Goal: Transaction & Acquisition: Book appointment/travel/reservation

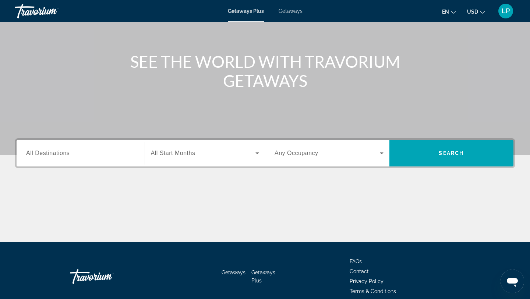
scroll to position [79, 0]
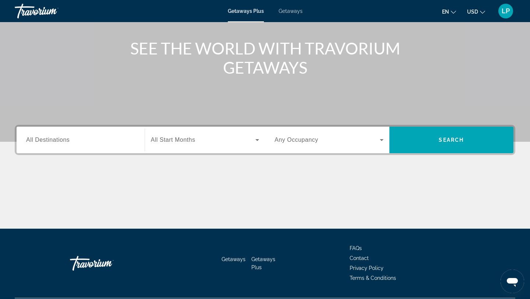
click at [124, 140] on input "Destination All Destinations" at bounding box center [80, 140] width 109 height 9
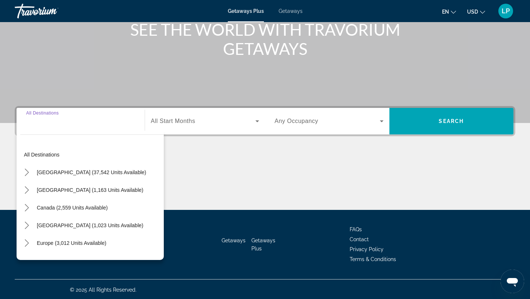
scroll to position [99, 0]
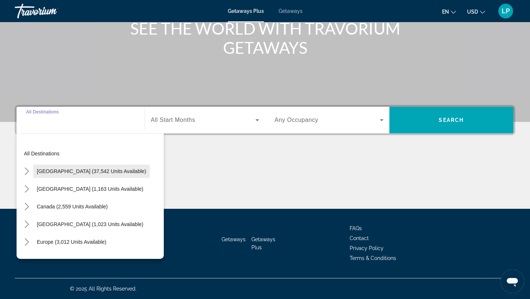
click at [117, 174] on span "[GEOGRAPHIC_DATA] (37,542 units available)" at bounding box center [91, 171] width 109 height 6
type input "**********"
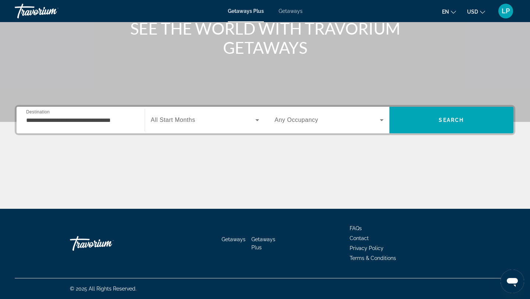
click at [192, 111] on div "Search widget" at bounding box center [205, 120] width 109 height 21
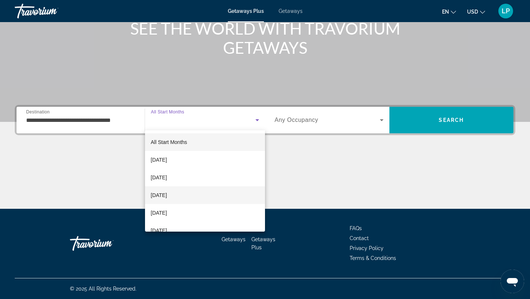
click at [167, 198] on span "[DATE]" at bounding box center [159, 195] width 16 height 9
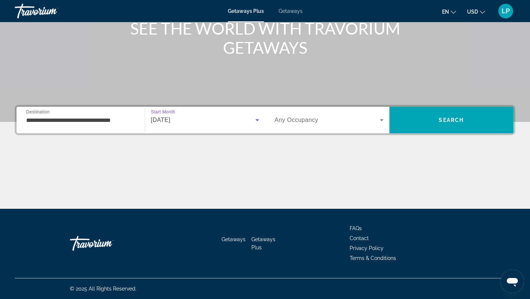
click at [316, 124] on div "Search widget" at bounding box center [329, 120] width 109 height 21
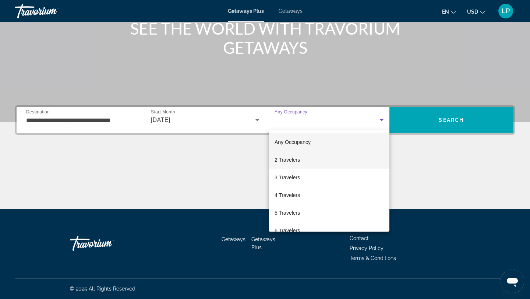
click at [315, 154] on mat-option "2 Travelers" at bounding box center [329, 160] width 121 height 18
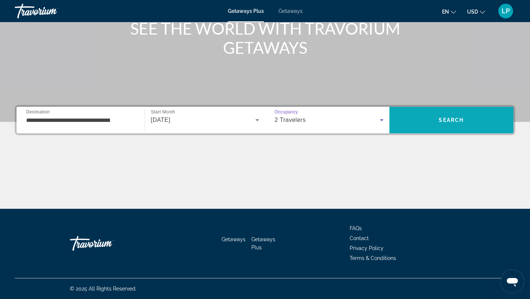
click at [441, 114] on span "Search" at bounding box center [451, 120] width 124 height 18
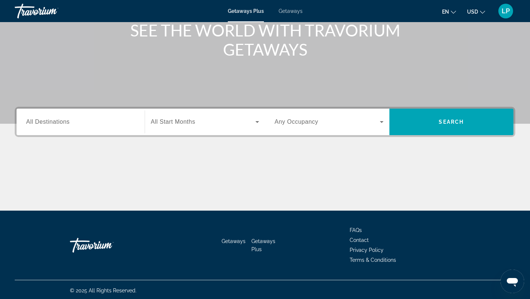
scroll to position [99, 0]
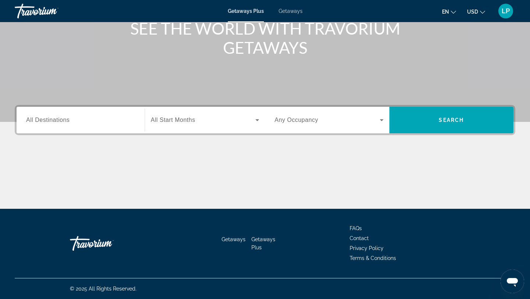
click at [112, 128] on div "Search widget" at bounding box center [80, 120] width 109 height 21
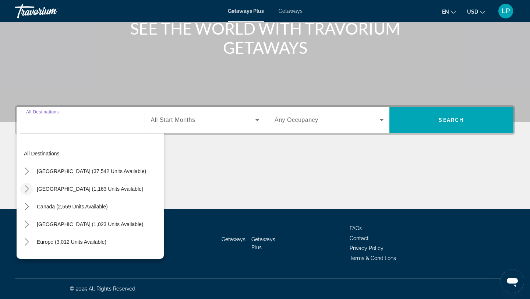
click at [28, 188] on icon "Toggle Mexico (1,163 units available) submenu" at bounding box center [27, 188] width 4 height 7
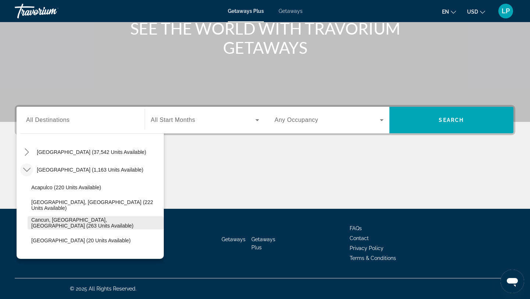
scroll to position [17, 0]
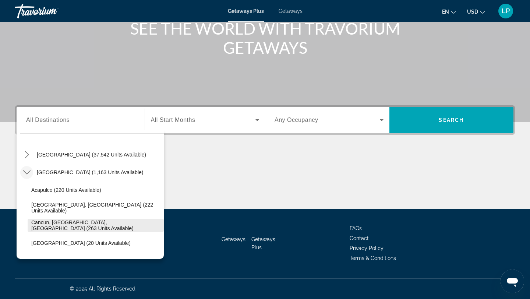
click at [56, 226] on span "Cancun, [GEOGRAPHIC_DATA], [GEOGRAPHIC_DATA] (263 units available)" at bounding box center [95, 225] width 129 height 12
type input "**********"
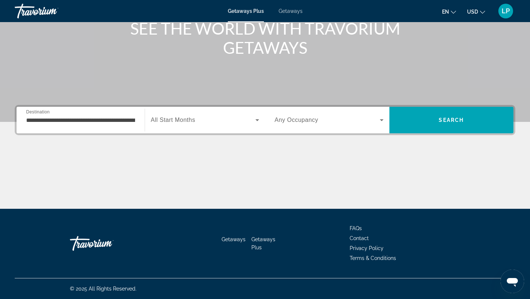
click at [209, 127] on div "Search widget" at bounding box center [205, 120] width 109 height 21
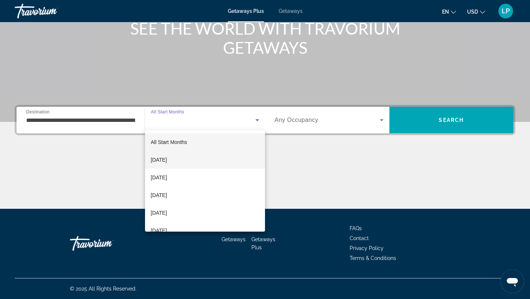
click at [192, 163] on mat-option "[DATE]" at bounding box center [205, 160] width 120 height 18
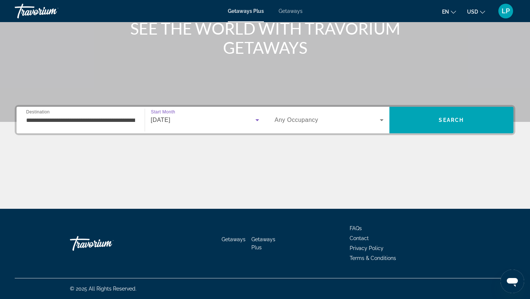
click at [307, 124] on span "Search widget" at bounding box center [327, 120] width 105 height 9
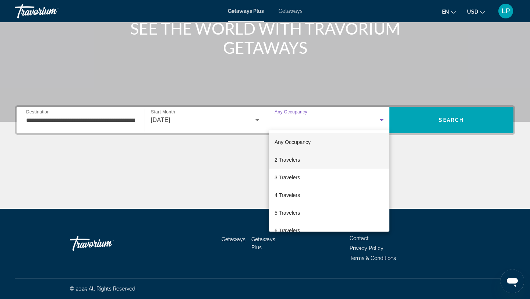
click at [308, 160] on mat-option "2 Travelers" at bounding box center [329, 160] width 121 height 18
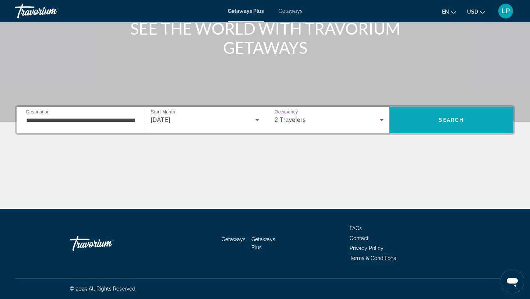
click at [441, 114] on span "Search" at bounding box center [451, 120] width 124 height 18
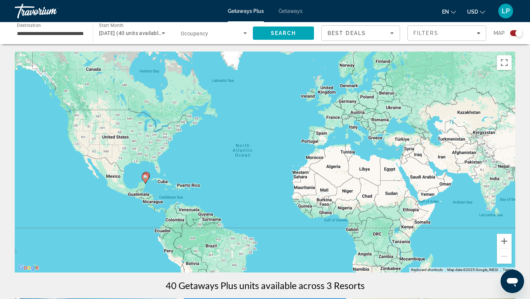
click at [237, 35] on span "Search widget" at bounding box center [212, 33] width 63 height 9
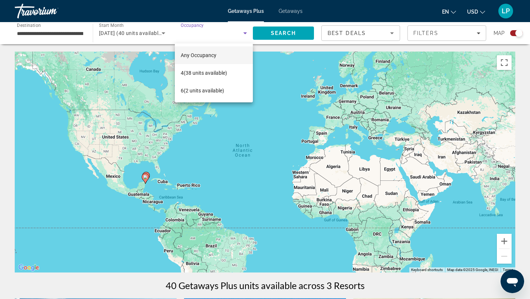
click at [237, 35] on div at bounding box center [265, 149] width 530 height 299
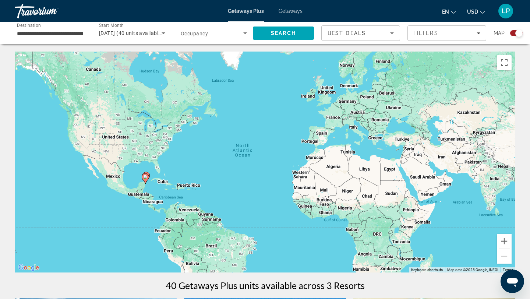
click at [356, 31] on span "Best Deals" at bounding box center [347, 33] width 38 height 6
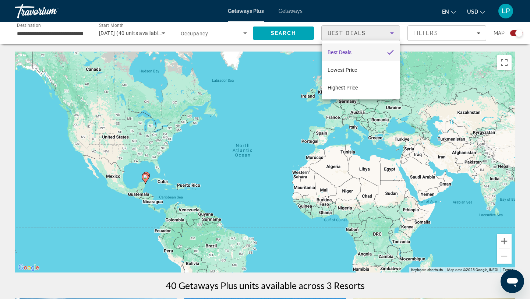
click at [356, 31] on div at bounding box center [265, 149] width 530 height 299
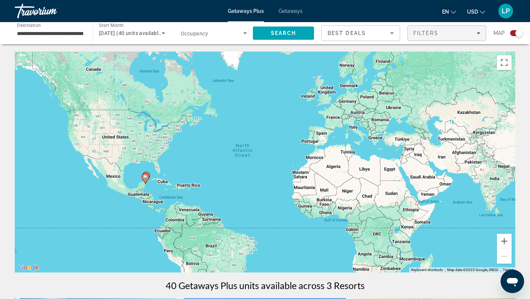
click at [443, 35] on div "Filters" at bounding box center [446, 33] width 67 height 6
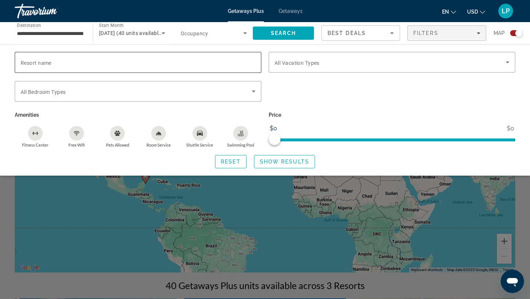
click at [179, 64] on input "Resort name" at bounding box center [138, 62] width 235 height 9
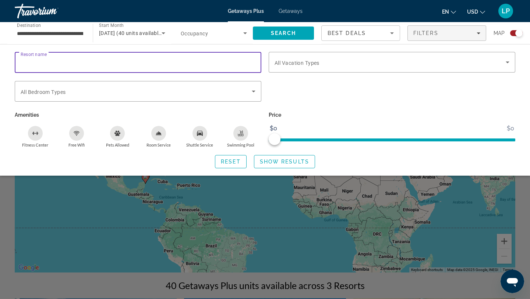
type input "*"
type input "***"
click at [295, 156] on span "Search widget" at bounding box center [284, 162] width 60 height 18
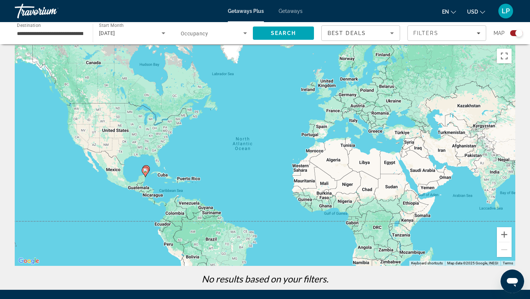
scroll to position [7, 0]
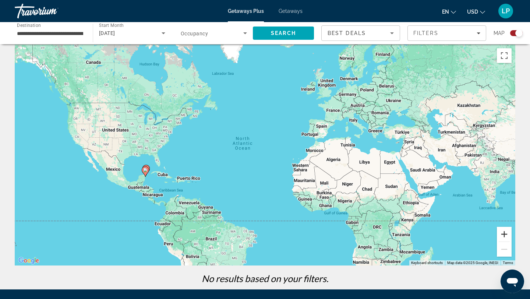
click at [508, 235] on button "Zoom in" at bounding box center [504, 234] width 15 height 15
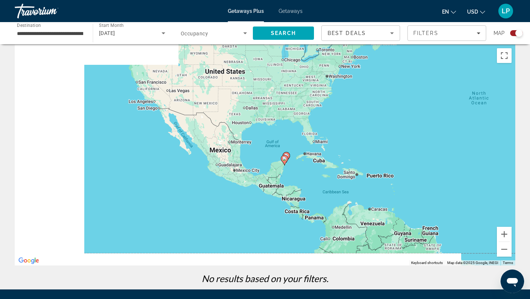
drag, startPoint x: 204, startPoint y: 197, endPoint x: 466, endPoint y: 161, distance: 264.2
click at [465, 163] on div "To activate drag with keyboard, press Alt + Enter. Once in keyboard drag state,…" at bounding box center [265, 155] width 500 height 221
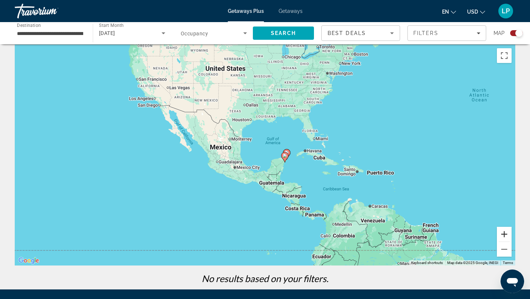
click at [499, 231] on button "Zoom in" at bounding box center [504, 234] width 15 height 15
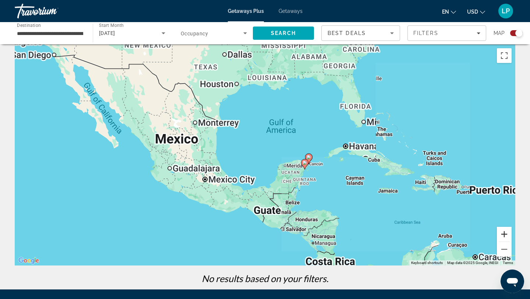
click at [499, 231] on button "Zoom in" at bounding box center [504, 234] width 15 height 15
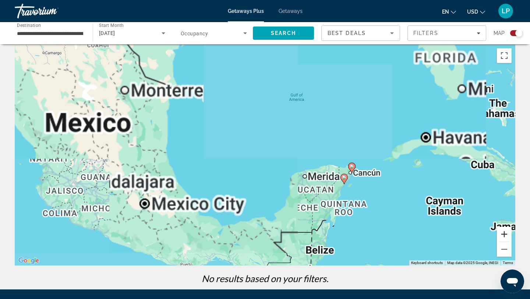
click at [499, 231] on button "Zoom in" at bounding box center [504, 234] width 15 height 15
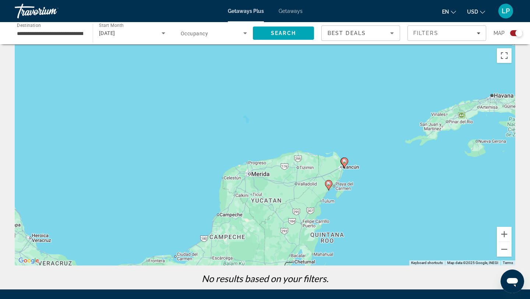
drag, startPoint x: 425, startPoint y: 207, endPoint x: 304, endPoint y: 180, distance: 124.5
click at [326, 181] on image "Main content" at bounding box center [328, 183] width 4 height 4
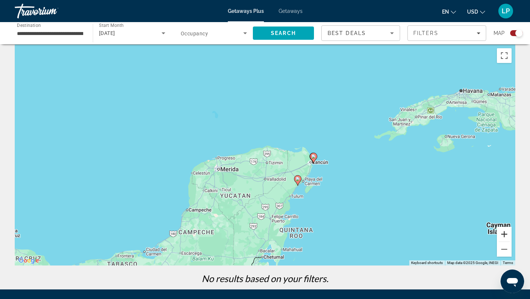
click at [506, 237] on button "Zoom in" at bounding box center [504, 234] width 15 height 15
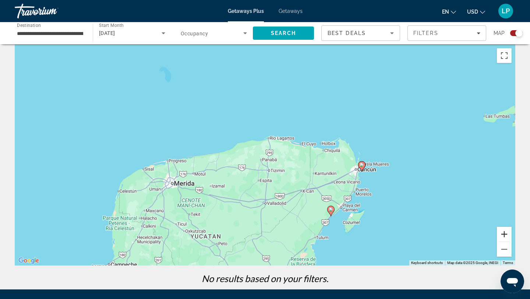
click at [506, 237] on button "Zoom in" at bounding box center [504, 234] width 15 height 15
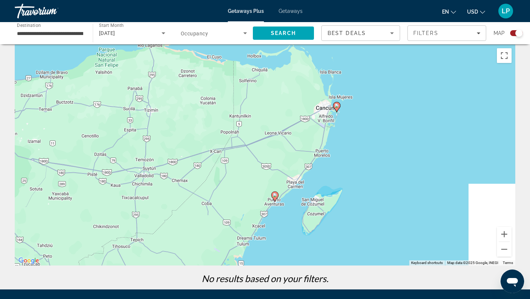
drag, startPoint x: 438, startPoint y: 213, endPoint x: 312, endPoint y: 136, distance: 147.7
click at [312, 136] on div "To activate drag with keyboard, press Alt + Enter. Once in keyboard drag state,…" at bounding box center [265, 155] width 500 height 221
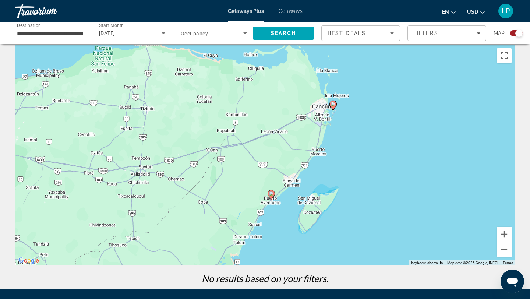
click at [333, 105] on image "Main content" at bounding box center [333, 104] width 4 height 4
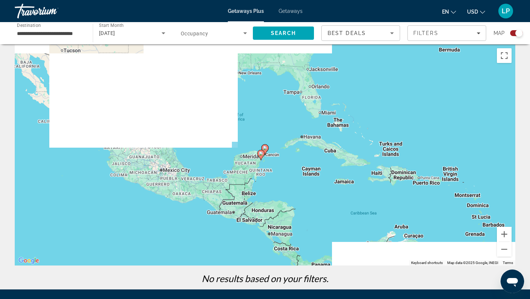
click at [263, 150] on gmp-advanced-marker "Main content" at bounding box center [260, 154] width 7 height 11
type input "**********"
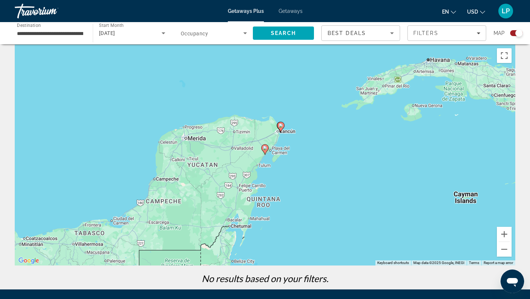
click at [280, 126] on image "Main content" at bounding box center [281, 125] width 4 height 4
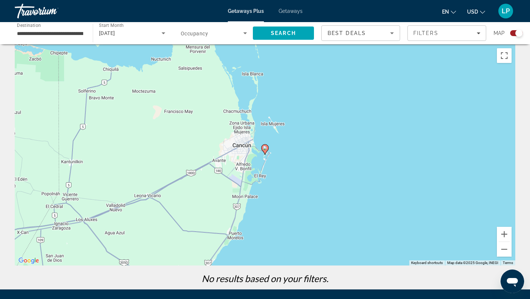
click at [264, 148] on image "Main content" at bounding box center [265, 148] width 4 height 4
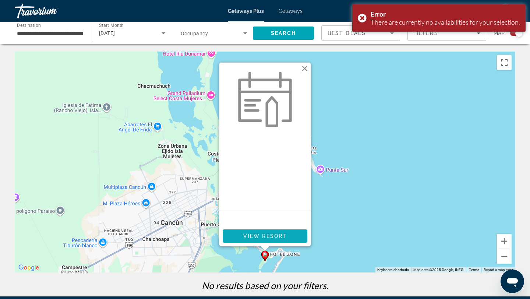
click at [267, 232] on span "Main content" at bounding box center [265, 236] width 85 height 18
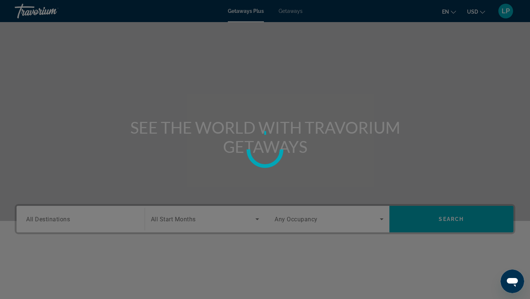
click at [256, 141] on circle at bounding box center [264, 149] width 47 height 47
click at [256, 139] on circle at bounding box center [265, 149] width 43 height 43
click at [256, 139] on div at bounding box center [265, 149] width 47 height 47
click at [254, 148] on circle at bounding box center [265, 149] width 43 height 43
click at [254, 148] on circle at bounding box center [264, 149] width 43 height 43
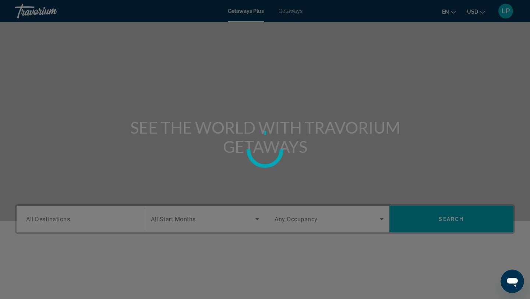
click at [254, 148] on circle at bounding box center [265, 149] width 46 height 46
click at [254, 148] on circle at bounding box center [265, 149] width 34 height 34
click at [254, 148] on circle at bounding box center [265, 149] width 39 height 39
click at [254, 148] on circle at bounding box center [265, 149] width 47 height 47
click at [254, 148] on circle at bounding box center [265, 149] width 45 height 45
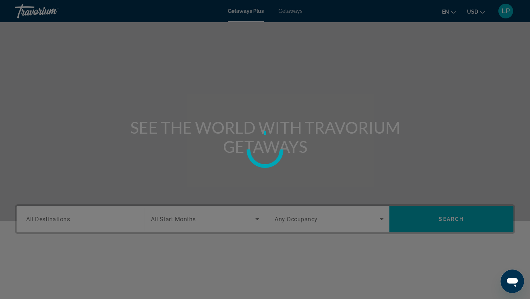
click at [285, 122] on div at bounding box center [265, 149] width 530 height 299
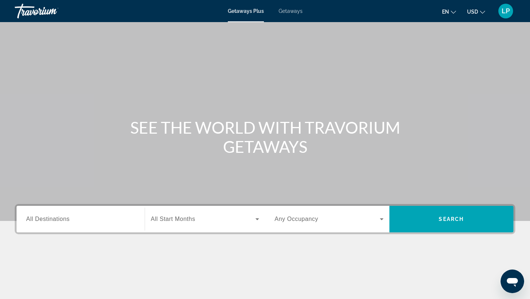
click at [100, 223] on input "Destination All Destinations" at bounding box center [80, 219] width 109 height 9
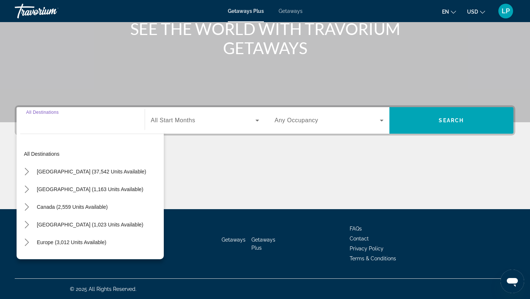
scroll to position [99, 0]
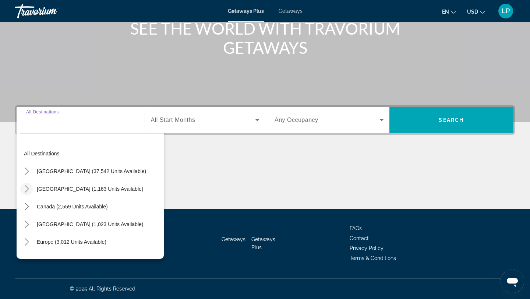
click at [29, 194] on mat-icon "Toggle Mexico (1,163 units available) submenu" at bounding box center [26, 189] width 13 height 13
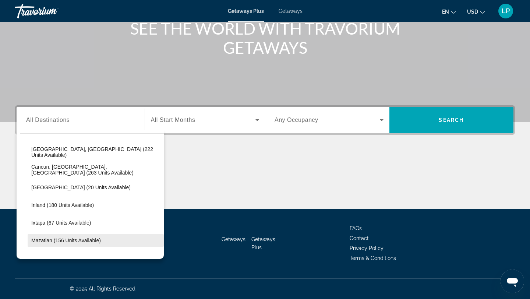
scroll to position [66, 0]
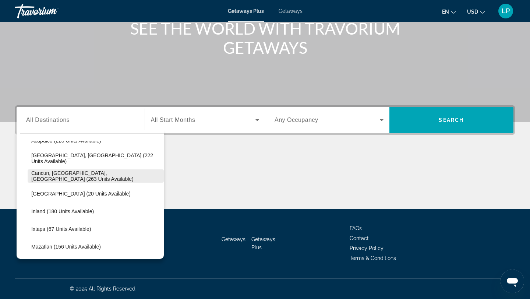
click at [53, 176] on span "Cancun, [GEOGRAPHIC_DATA], [GEOGRAPHIC_DATA] (263 units available)" at bounding box center [95, 176] width 129 height 12
type input "**********"
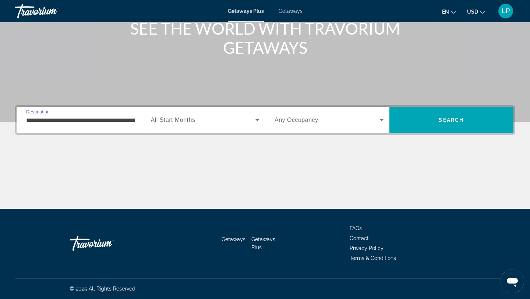
click at [192, 130] on div "Search widget" at bounding box center [205, 120] width 109 height 21
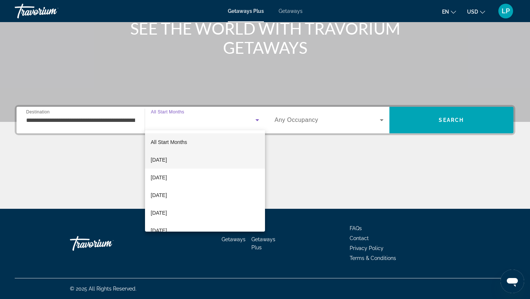
click at [190, 160] on mat-option "[DATE]" at bounding box center [205, 160] width 120 height 18
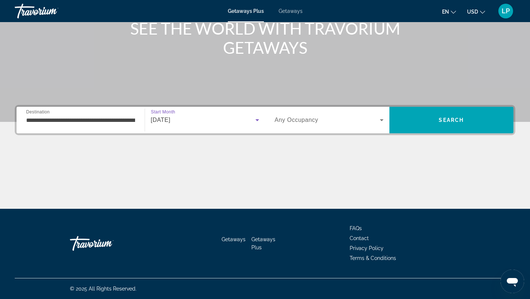
click at [332, 118] on span "Search widget" at bounding box center [327, 120] width 105 height 9
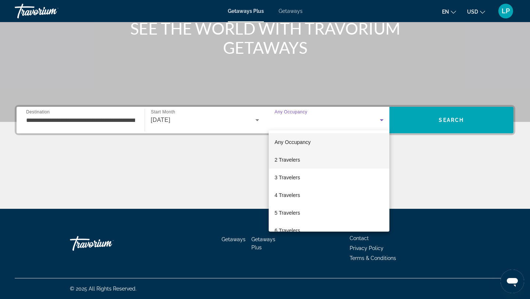
click at [312, 155] on mat-option "2 Travelers" at bounding box center [329, 160] width 121 height 18
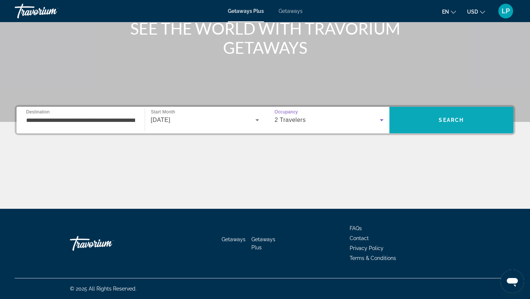
click at [447, 116] on span "Search" at bounding box center [451, 120] width 124 height 18
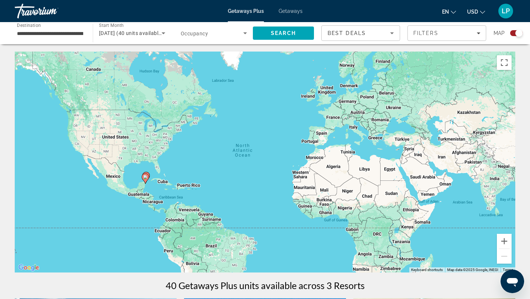
click at [199, 32] on span "Occupancy" at bounding box center [194, 34] width 27 height 6
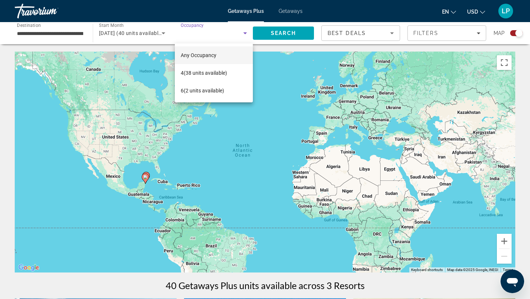
click at [199, 32] on div at bounding box center [265, 149] width 530 height 299
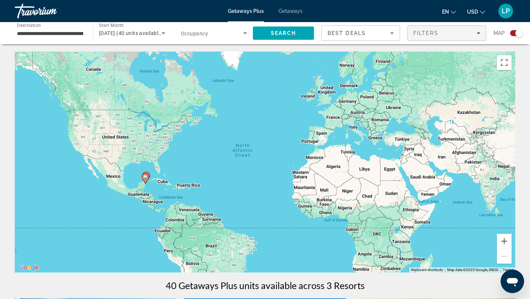
click at [446, 34] on div "Filters" at bounding box center [446, 33] width 67 height 6
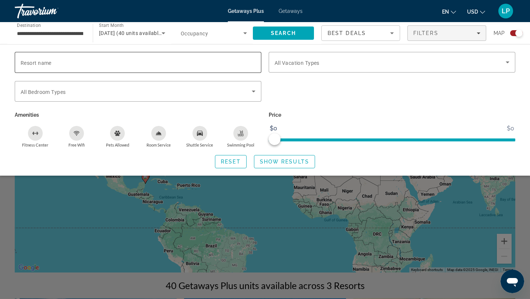
click at [146, 71] on div "Search widget" at bounding box center [138, 62] width 235 height 21
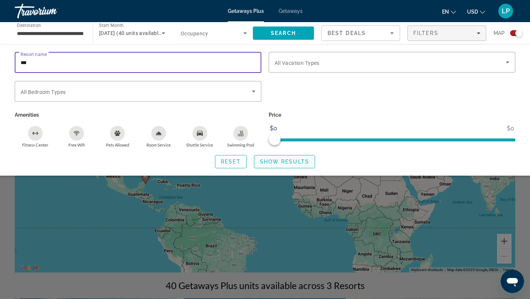
type input "***"
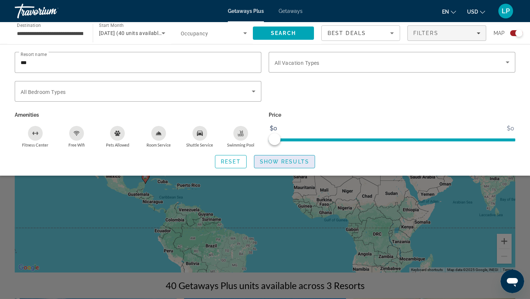
click at [282, 162] on span "Show Results" at bounding box center [284, 162] width 49 height 6
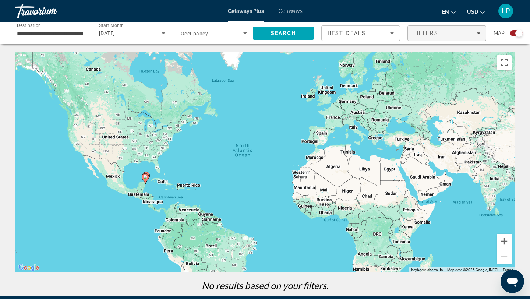
click at [416, 31] on span "Filters" at bounding box center [425, 33] width 25 height 6
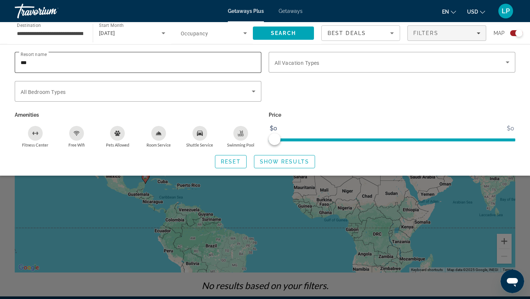
click at [52, 68] on div "***" at bounding box center [138, 62] width 235 height 21
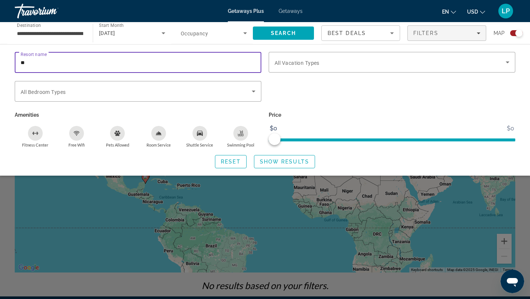
type input "*"
click at [256, 153] on span "Search widget" at bounding box center [284, 162] width 60 height 18
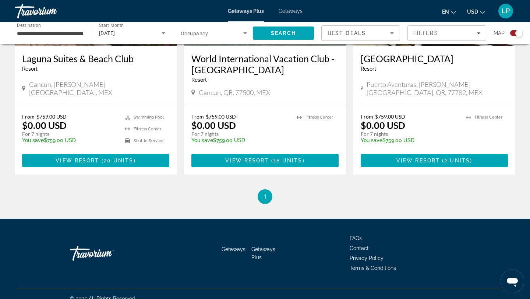
scroll to position [380, 0]
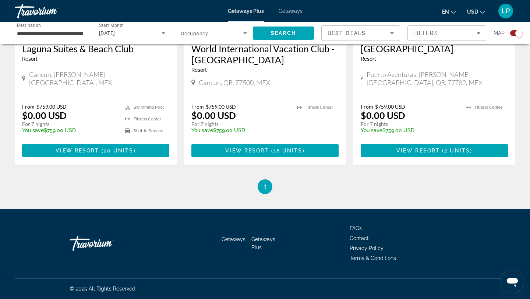
click at [266, 191] on li "You're on page 1" at bounding box center [265, 186] width 15 height 15
click at [265, 184] on span "1" at bounding box center [265, 187] width 4 height 8
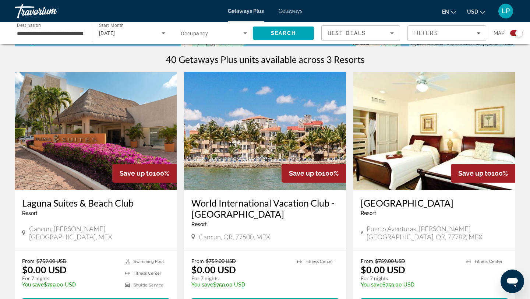
scroll to position [228, 0]
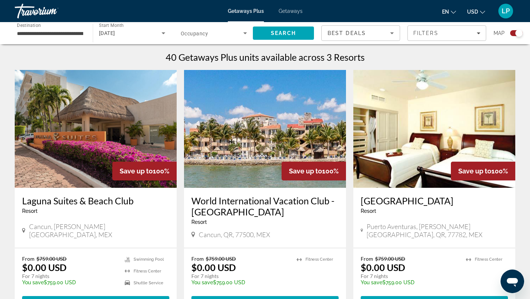
click at [254, 200] on h3 "World International Vacation Club - [GEOGRAPHIC_DATA]" at bounding box center [264, 206] width 147 height 22
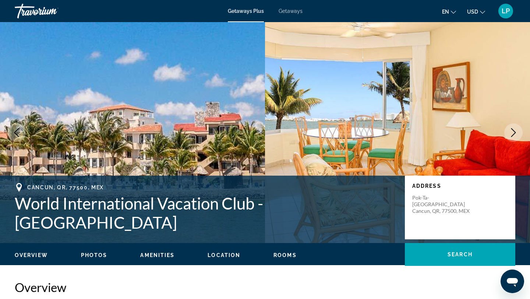
click at [32, 259] on div "Overview Photos Amenities Location Rooms Search" at bounding box center [265, 254] width 530 height 23
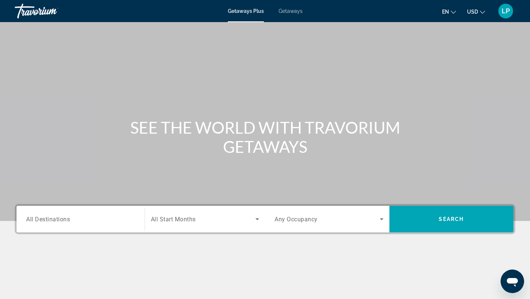
click at [61, 231] on div "Destination All Destinations" at bounding box center [80, 219] width 121 height 26
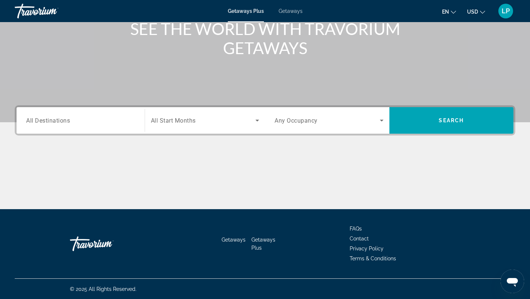
scroll to position [99, 0]
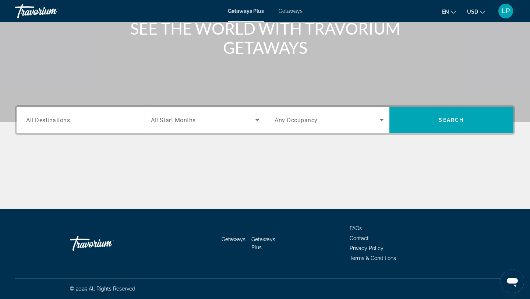
click at [78, 127] on div "Search widget" at bounding box center [80, 120] width 109 height 21
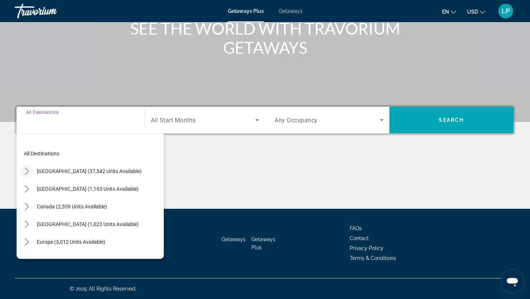
click at [26, 170] on icon "Toggle United States (37,542 units available) submenu" at bounding box center [26, 170] width 7 height 7
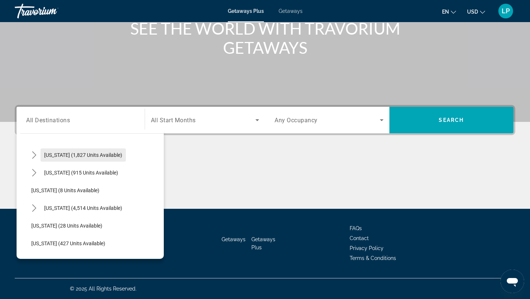
scroll to position [80, 0]
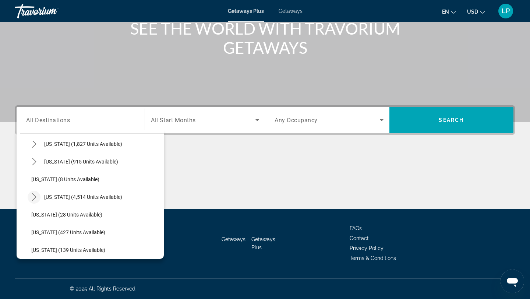
click at [32, 195] on icon "Toggle Florida (4,514 units available) submenu" at bounding box center [34, 196] width 7 height 7
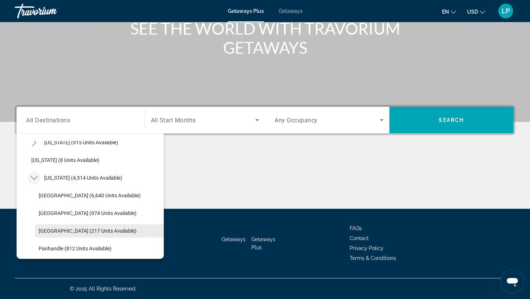
scroll to position [96, 0]
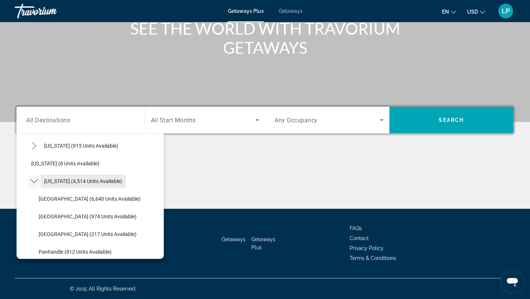
click at [73, 184] on span "Select destination: Florida (4,514 units available)" at bounding box center [82, 181] width 85 height 18
type input "**********"
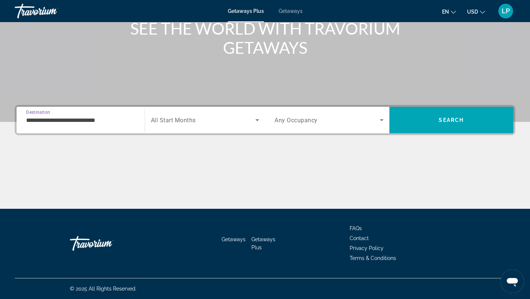
click at [224, 128] on div "Search widget" at bounding box center [205, 120] width 109 height 21
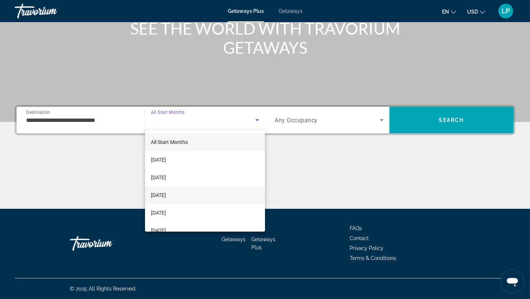
click at [199, 197] on mat-option "[DATE]" at bounding box center [205, 195] width 120 height 18
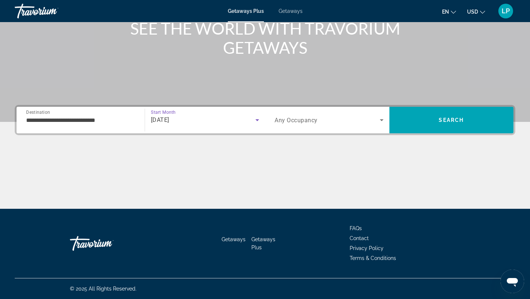
click at [349, 114] on div "Search widget" at bounding box center [329, 120] width 109 height 21
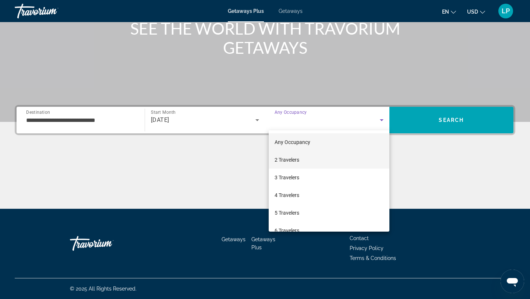
click at [318, 164] on mat-option "2 Travelers" at bounding box center [329, 160] width 121 height 18
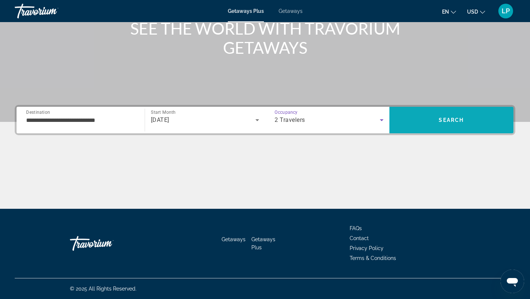
click at [422, 123] on span "Search" at bounding box center [451, 120] width 124 height 18
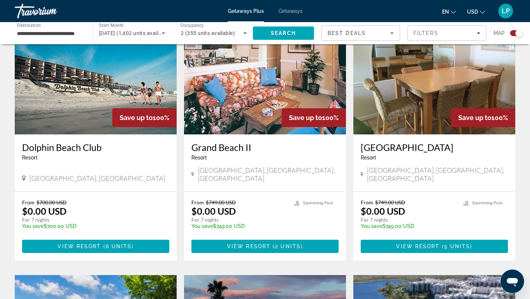
scroll to position [494, 0]
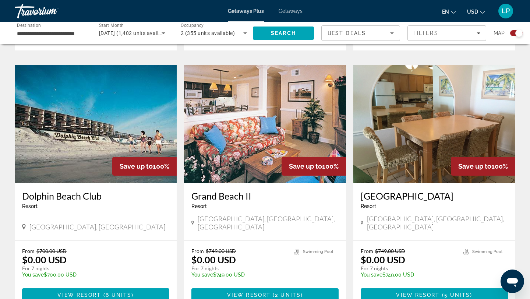
click at [392, 33] on icon "Sort by" at bounding box center [392, 33] width 9 height 9
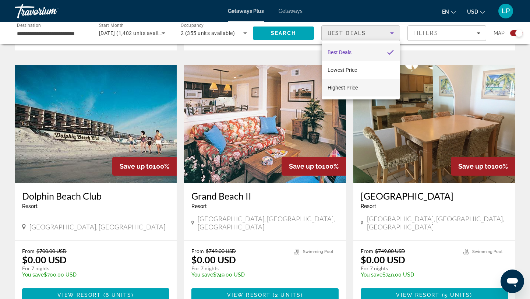
click at [359, 84] on mat-option "Highest Price" at bounding box center [361, 88] width 78 height 18
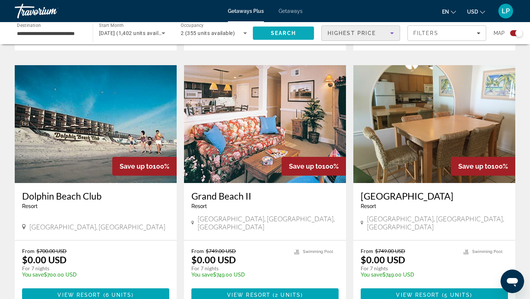
click at [289, 31] on span "Search" at bounding box center [283, 33] width 25 height 6
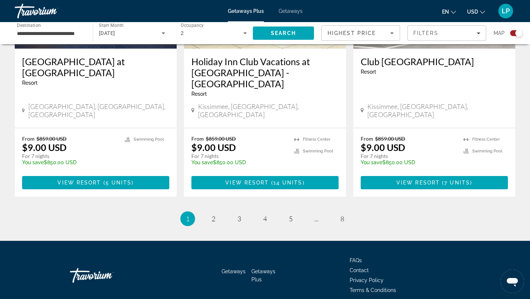
scroll to position [1153, 0]
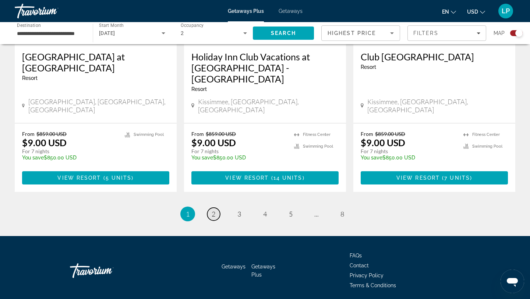
click at [213, 210] on span "2" at bounding box center [214, 214] width 4 height 8
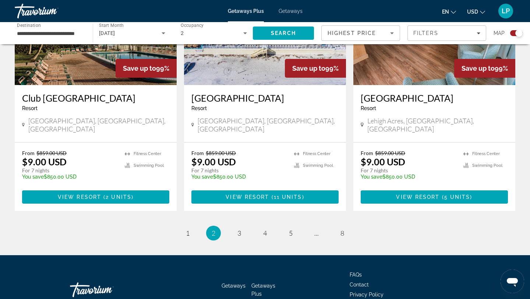
scroll to position [1142, 0]
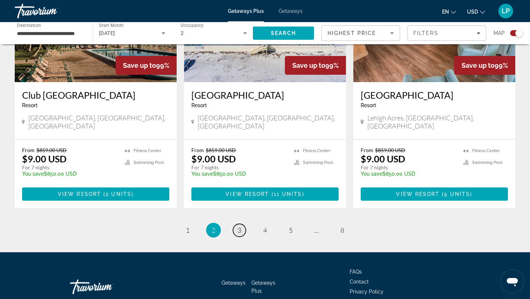
click at [236, 224] on link "page 3" at bounding box center [239, 230] width 13 height 13
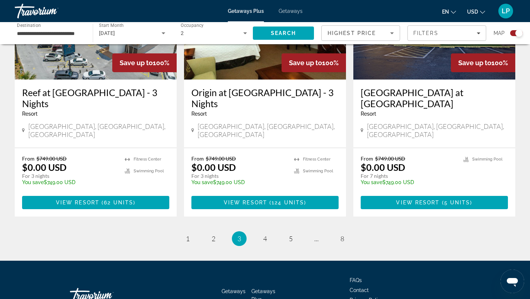
scroll to position [1142, 0]
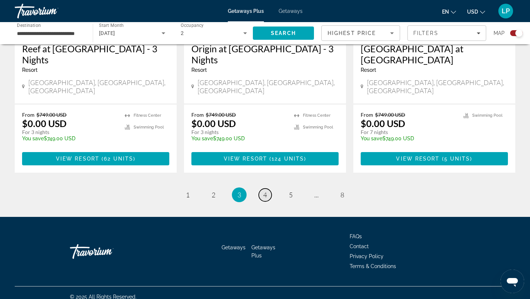
click at [268, 188] on link "page 4" at bounding box center [265, 194] width 13 height 13
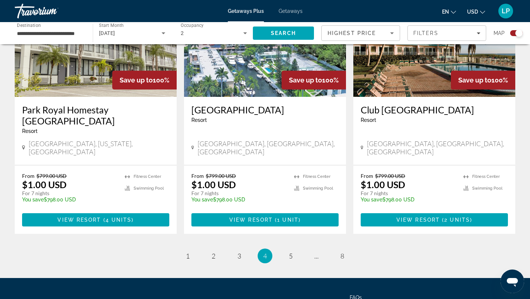
scroll to position [1142, 0]
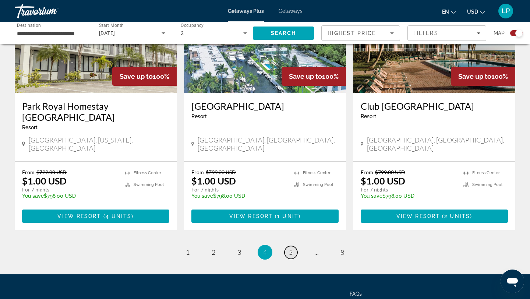
click at [293, 246] on link "page 5" at bounding box center [290, 252] width 13 height 13
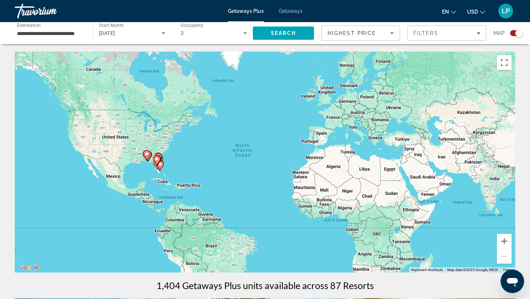
click at [363, 39] on div "Highest Price" at bounding box center [361, 36] width 66 height 21
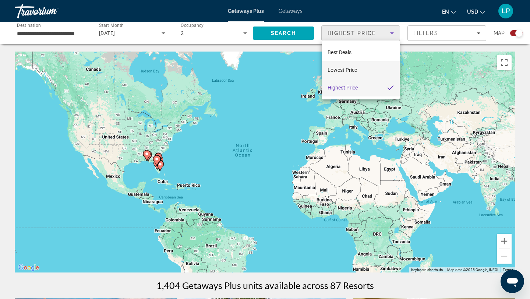
click at [359, 71] on mat-option "Lowest Price" at bounding box center [361, 70] width 78 height 18
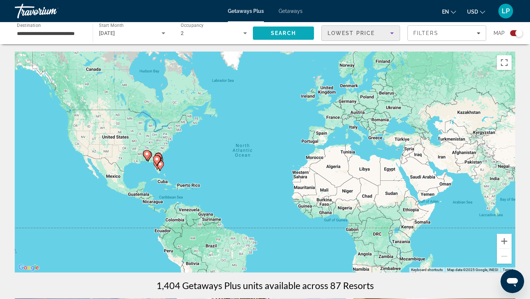
click at [281, 28] on span "Search" at bounding box center [283, 33] width 61 height 18
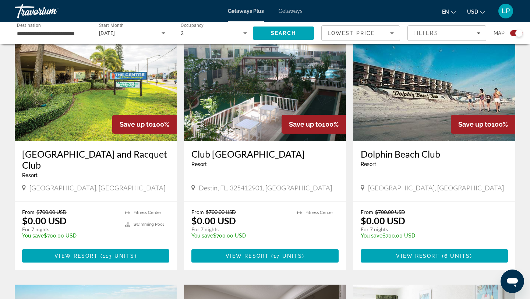
scroll to position [270, 0]
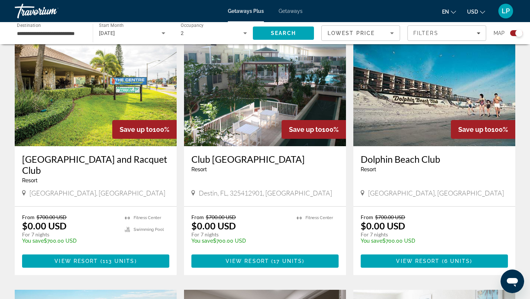
click at [362, 33] on span "Lowest Price" at bounding box center [351, 33] width 47 height 6
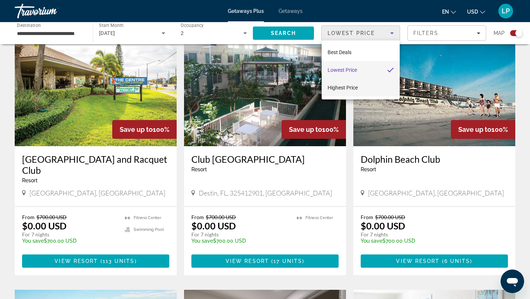
click at [348, 86] on span "Highest Price" at bounding box center [343, 88] width 30 height 6
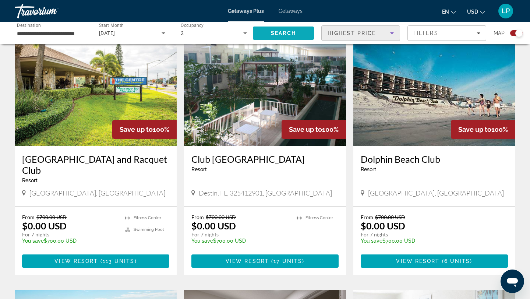
click at [287, 31] on span "Search" at bounding box center [283, 33] width 25 height 6
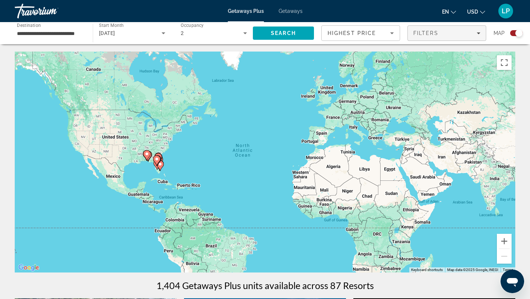
click at [423, 31] on span "Filters" at bounding box center [425, 33] width 25 height 6
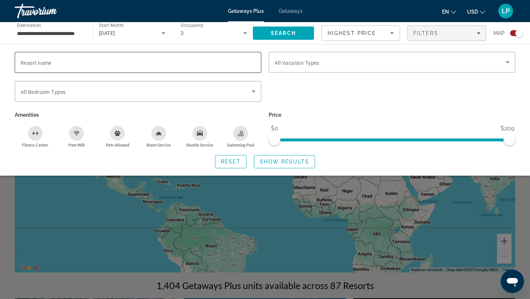
click at [140, 65] on input "Resort name" at bounding box center [138, 62] width 235 height 9
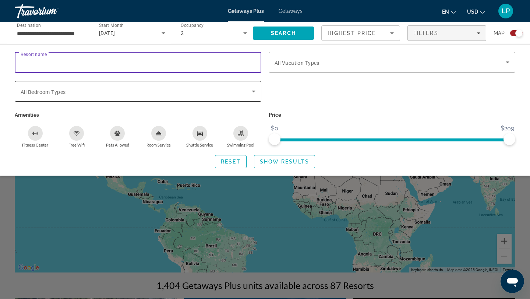
click at [161, 87] on span "Search widget" at bounding box center [136, 91] width 231 height 9
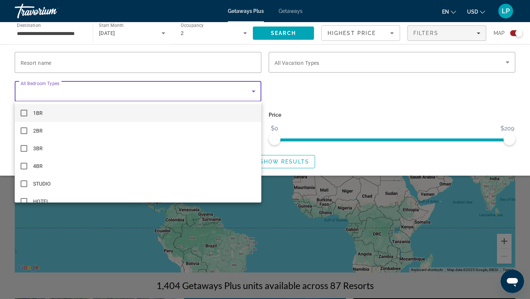
click at [161, 86] on div at bounding box center [265, 149] width 530 height 299
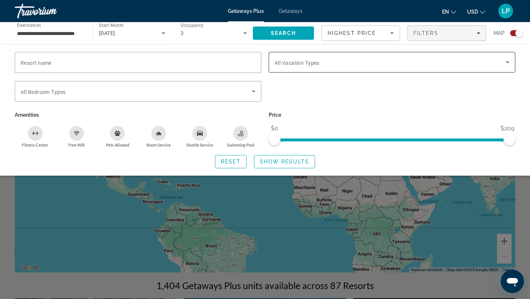
click at [299, 67] on div "Search widget" at bounding box center [392, 62] width 235 height 21
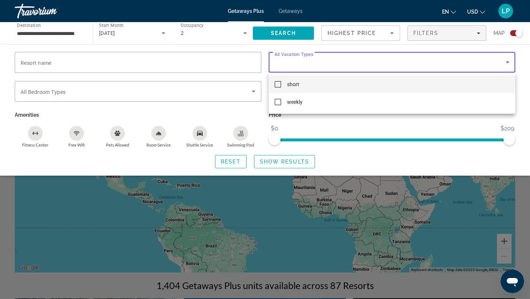
click at [299, 116] on div at bounding box center [265, 149] width 530 height 299
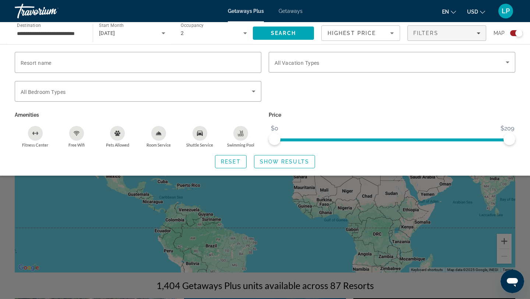
click at [239, 130] on icon "Swimming Pool" at bounding box center [241, 133] width 6 height 6
click at [236, 133] on div "Swimming Pool" at bounding box center [240, 133] width 15 height 15
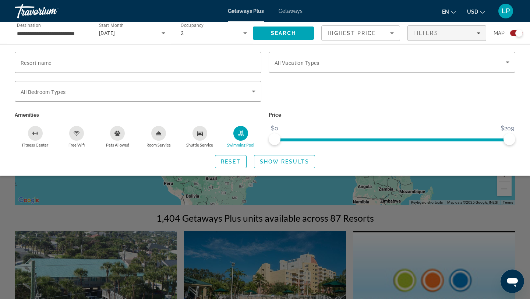
scroll to position [88, 0]
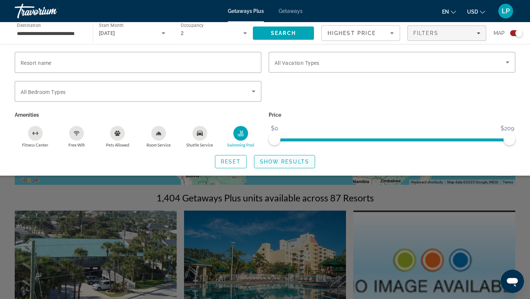
click at [271, 163] on span "Show Results" at bounding box center [284, 162] width 49 height 6
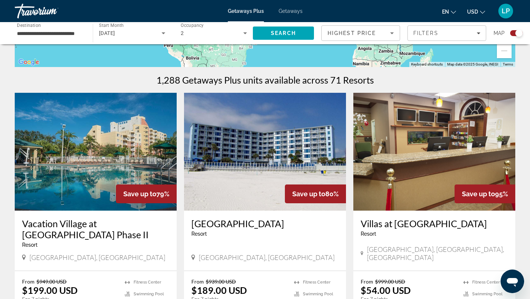
scroll to position [190, 0]
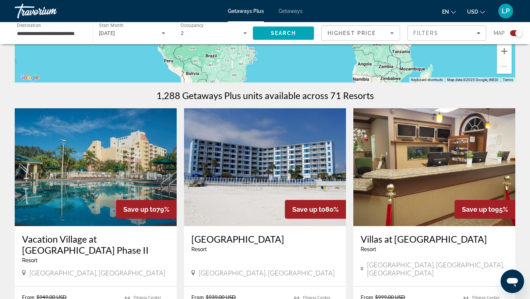
click at [106, 244] on h3 "Vacation Village at [GEOGRAPHIC_DATA] Phase II" at bounding box center [95, 244] width 147 height 22
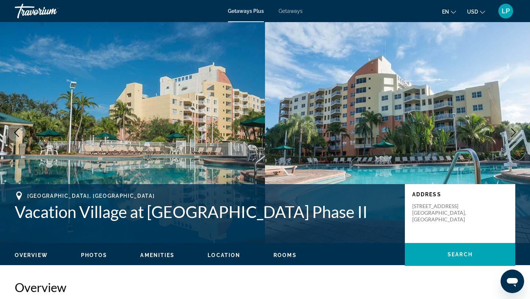
click at [513, 129] on icon "Next image" at bounding box center [513, 132] width 9 height 9
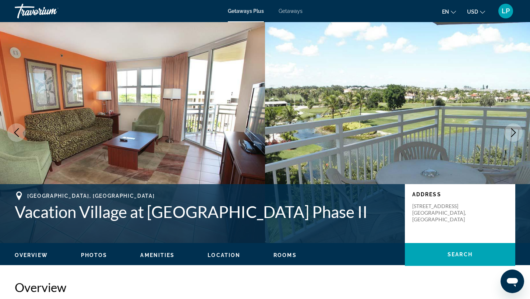
click at [513, 129] on icon "Next image" at bounding box center [513, 132] width 9 height 9
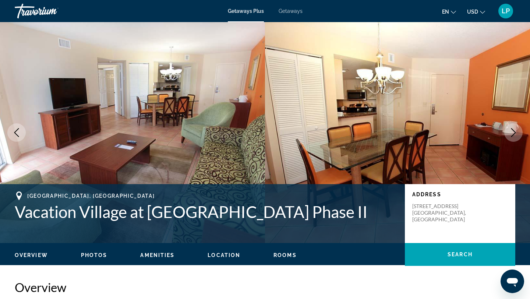
click at [513, 129] on icon "Next image" at bounding box center [513, 132] width 9 height 9
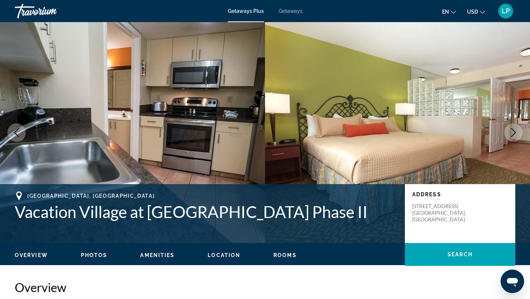
click at [513, 129] on icon "Next image" at bounding box center [513, 132] width 9 height 9
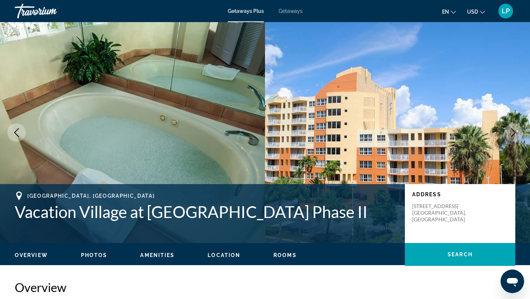
click at [513, 129] on icon "Next image" at bounding box center [513, 132] width 9 height 9
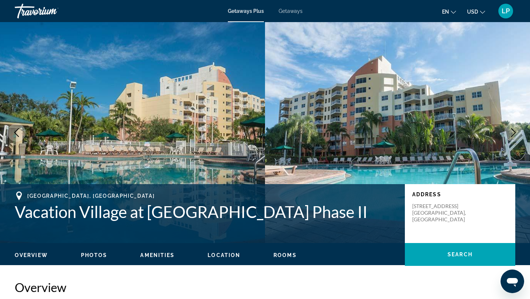
click at [513, 129] on icon "Next image" at bounding box center [513, 132] width 9 height 9
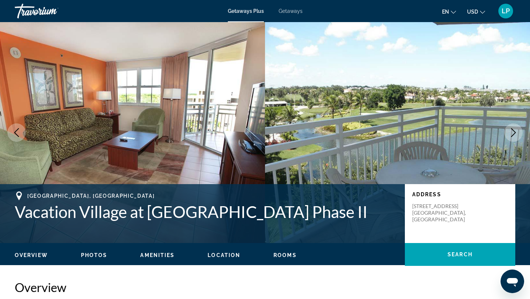
click at [513, 129] on icon "Next image" at bounding box center [513, 132] width 9 height 9
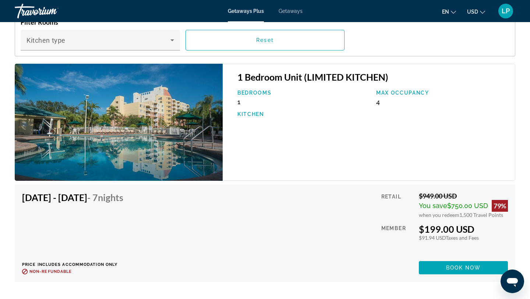
scroll to position [1192, 0]
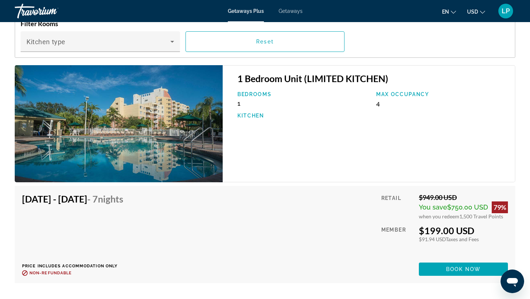
click at [273, 201] on div "[DATE] - [DATE] - 7 Nights Price includes accommodation only Refundable until :…" at bounding box center [265, 234] width 486 height 82
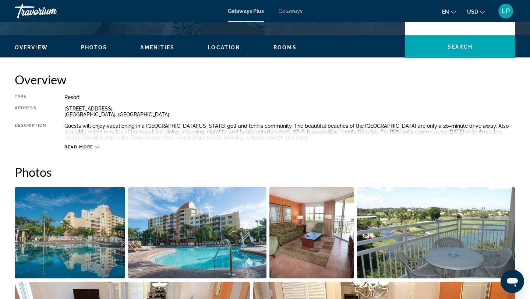
scroll to position [0, 0]
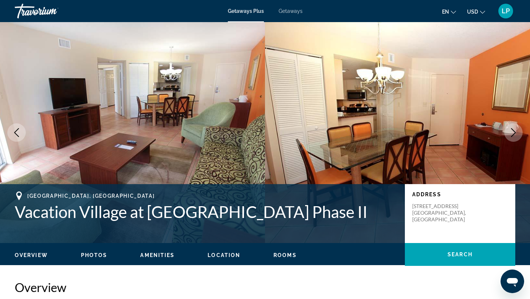
click at [35, 11] on div "Travorium" at bounding box center [52, 10] width 74 height 19
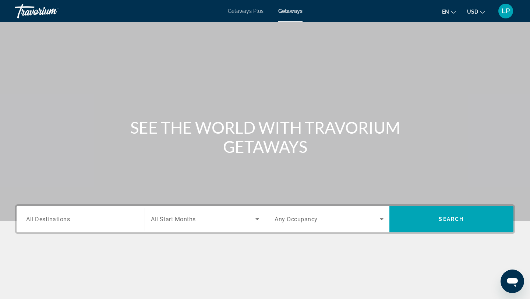
click at [79, 223] on input "Destination All Destinations" at bounding box center [80, 219] width 109 height 9
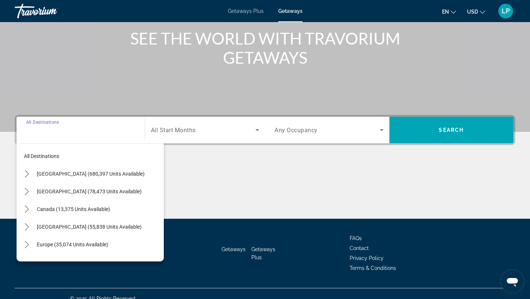
scroll to position [99, 0]
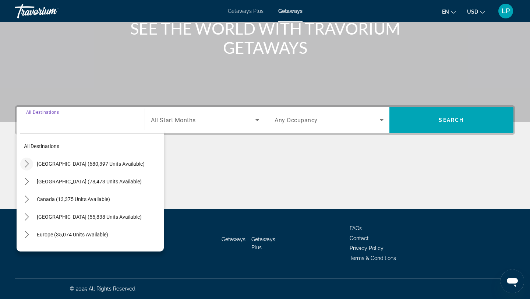
click at [25, 161] on icon "Toggle United States (680,397 units available) submenu" at bounding box center [26, 163] width 7 height 7
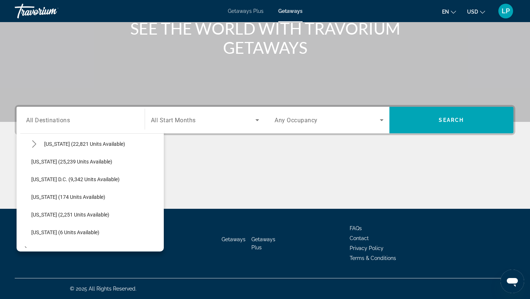
scroll to position [693, 0]
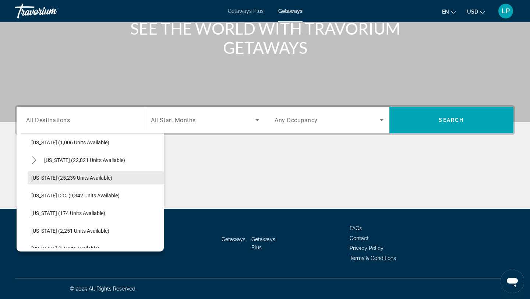
click at [76, 182] on span "Select destination: Washington (25,239 units available)" at bounding box center [96, 178] width 136 height 18
type input "**********"
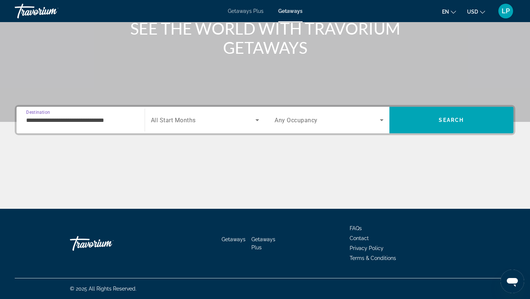
click at [205, 131] on div "Start Month All Start Months" at bounding box center [205, 120] width 121 height 26
click at [245, 118] on span "Search widget" at bounding box center [203, 120] width 105 height 9
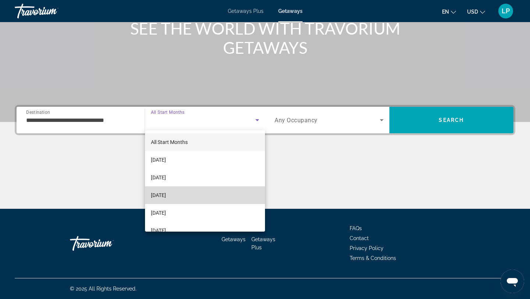
click at [191, 196] on mat-option "[DATE]" at bounding box center [205, 195] width 120 height 18
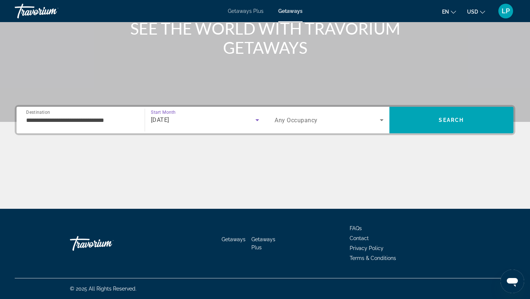
click at [309, 126] on div "Search widget" at bounding box center [329, 120] width 109 height 21
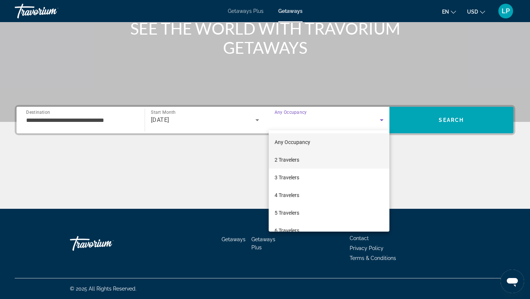
click at [305, 162] on mat-option "2 Travelers" at bounding box center [329, 160] width 121 height 18
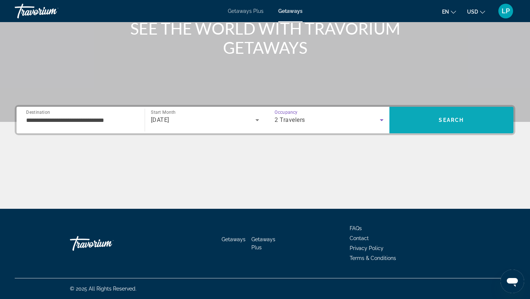
click at [441, 114] on span "Search" at bounding box center [451, 120] width 124 height 18
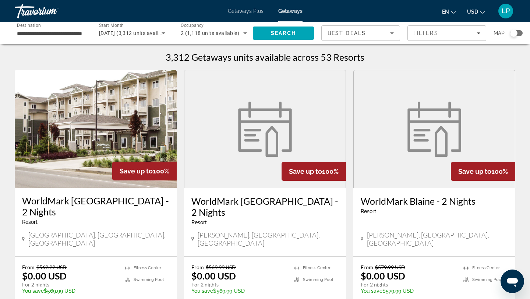
click at [372, 33] on div "Best Deals" at bounding box center [359, 33] width 63 height 9
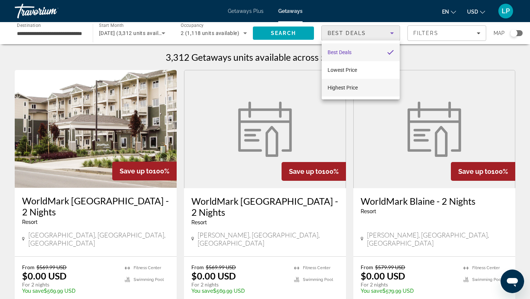
click at [363, 85] on mat-option "Highest Price" at bounding box center [361, 88] width 78 height 18
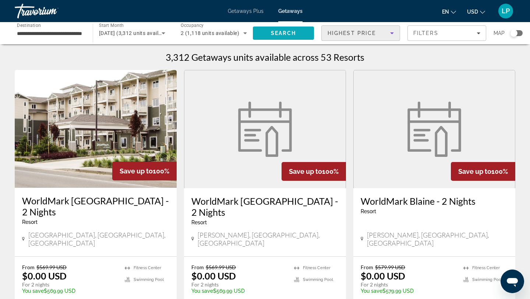
click at [289, 29] on span "Search" at bounding box center [283, 33] width 61 height 18
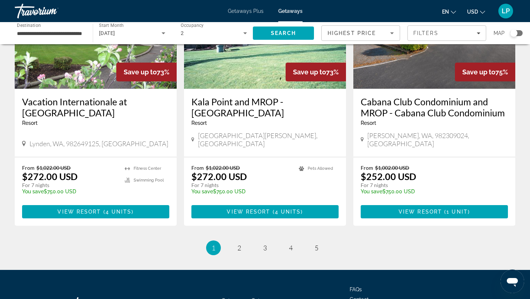
scroll to position [909, 0]
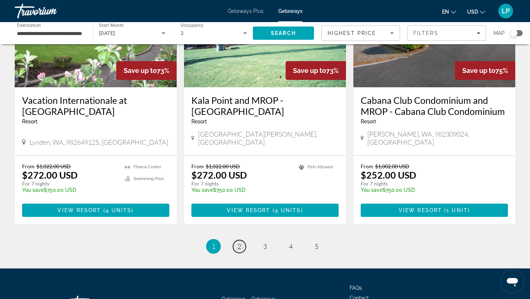
click at [234, 240] on link "page 2" at bounding box center [239, 246] width 13 height 13
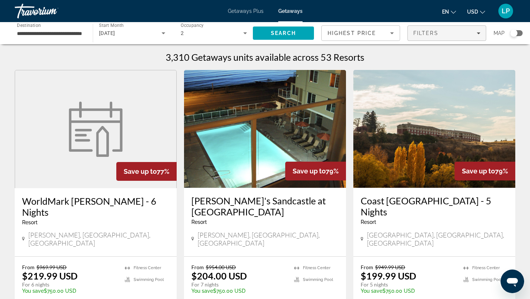
click at [444, 38] on span "Filters" at bounding box center [447, 33] width 78 height 18
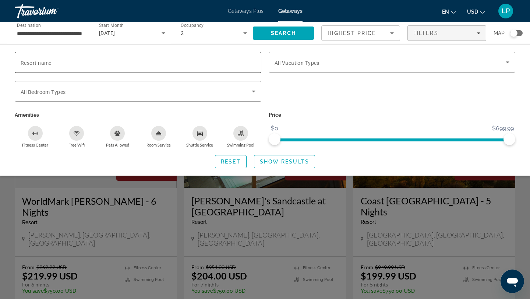
click at [175, 62] on input "Resort name" at bounding box center [138, 62] width 235 height 9
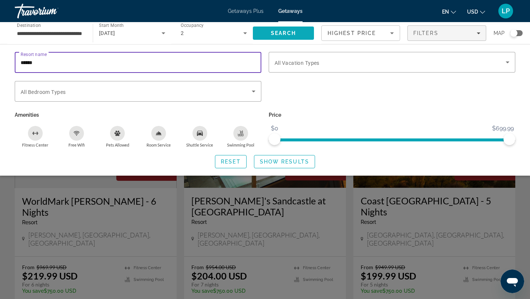
type input "******"
click at [282, 31] on span "Search" at bounding box center [283, 33] width 25 height 6
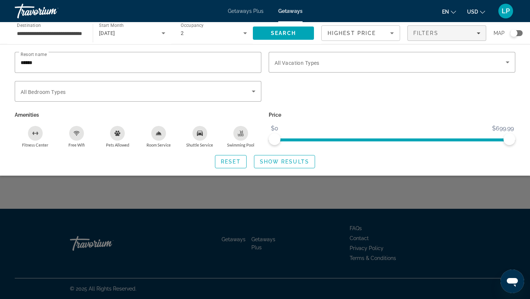
click at [268, 184] on div "Search widget" at bounding box center [265, 204] width 530 height 188
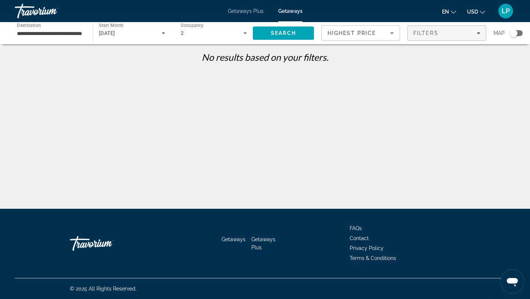
click at [473, 35] on div "Filters" at bounding box center [446, 33] width 67 height 6
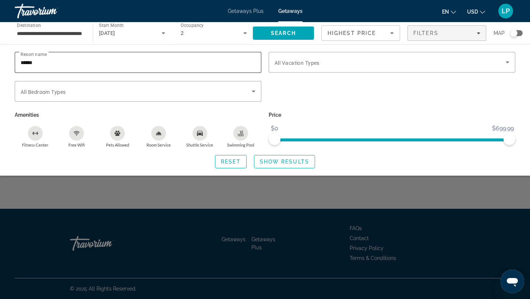
click at [160, 68] on div "******" at bounding box center [138, 62] width 235 height 21
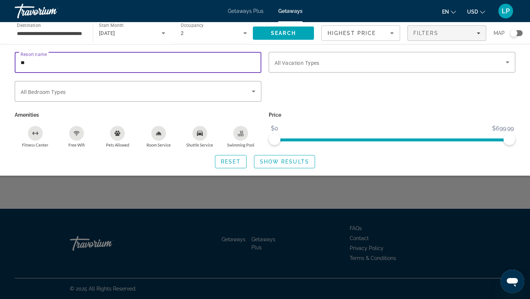
type input "*"
click at [244, 131] on div "Swimming Pool" at bounding box center [240, 133] width 15 height 15
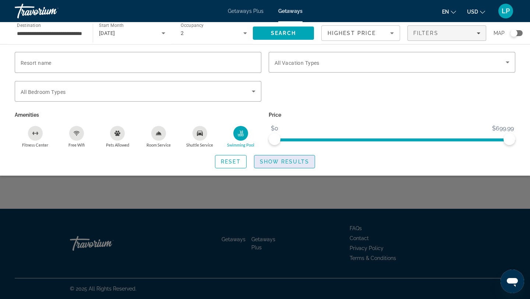
click at [296, 163] on span "Show Results" at bounding box center [284, 162] width 49 height 6
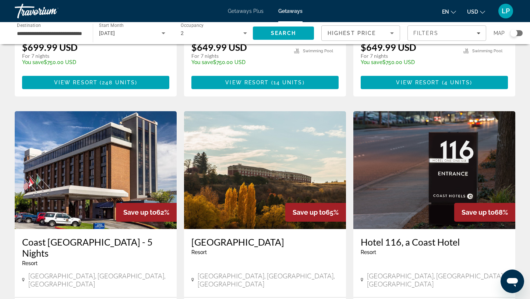
scroll to position [215, 0]
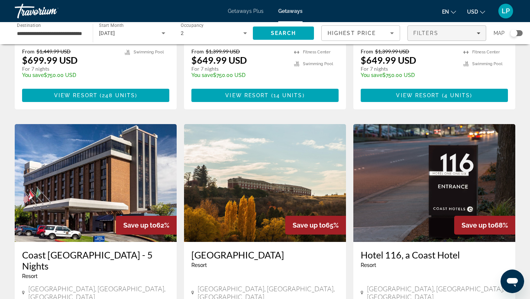
click at [421, 38] on span "Filters" at bounding box center [447, 33] width 78 height 18
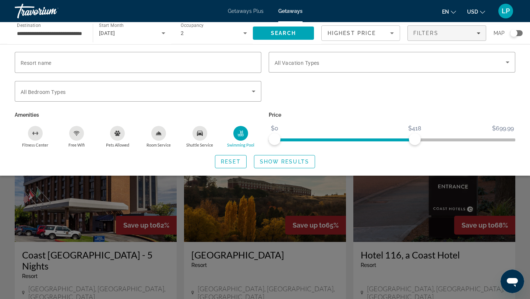
drag, startPoint x: 415, startPoint y: 140, endPoint x: 316, endPoint y: 155, distance: 99.8
click at [316, 156] on div "Resort name Vacation Types All Vacation Types Bedroom Types All Bedroom Types A…" at bounding box center [265, 110] width 530 height 116
click at [306, 140] on ngx-slider "$0 $699.99 $0 $418" at bounding box center [392, 138] width 247 height 1
drag, startPoint x: 291, startPoint y: 141, endPoint x: 256, endPoint y: 139, distance: 35.3
click at [256, 139] on div "Resort name Vacation Types All Vacation Types Bedroom Types All Bedroom Types A…" at bounding box center [265, 100] width 508 height 96
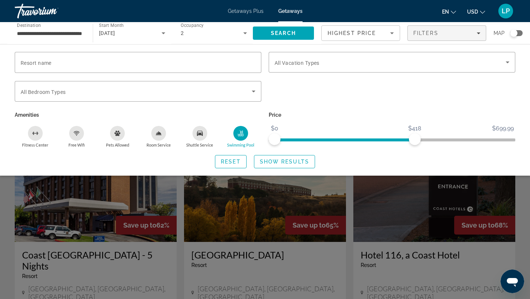
drag, startPoint x: 274, startPoint y: 139, endPoint x: 269, endPoint y: 139, distance: 5.2
click at [269, 139] on ngx-slider "$0 $699.99 $0 $418" at bounding box center [392, 138] width 247 height 1
drag, startPoint x: 416, startPoint y: 135, endPoint x: 347, endPoint y: 134, distance: 68.8
click at [347, 134] on span "ngx-slider-max" at bounding box center [348, 139] width 12 height 12
click at [261, 163] on span "Show Results" at bounding box center [284, 162] width 49 height 6
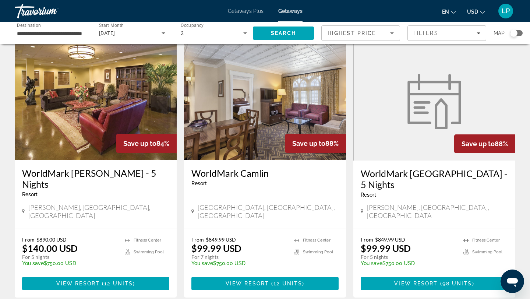
scroll to position [903, 0]
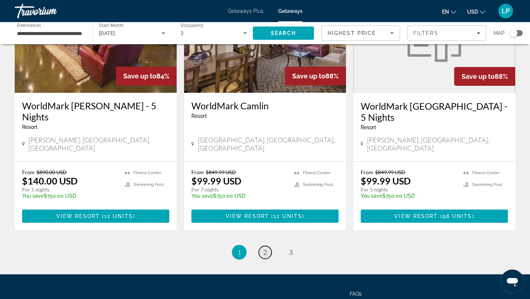
click at [264, 248] on span "2" at bounding box center [265, 252] width 4 height 8
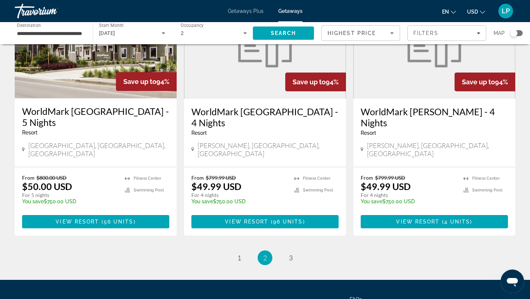
scroll to position [892, 0]
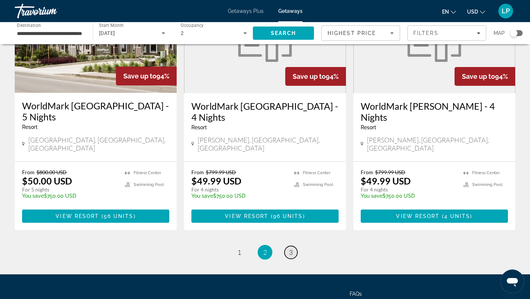
click at [291, 246] on link "page 3" at bounding box center [290, 252] width 13 height 13
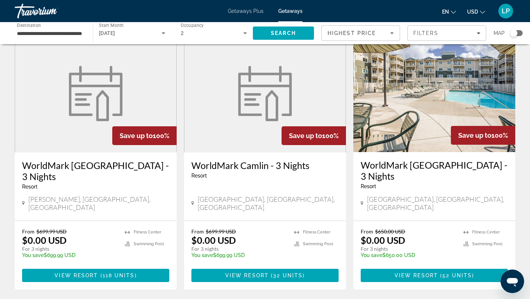
scroll to position [302, 0]
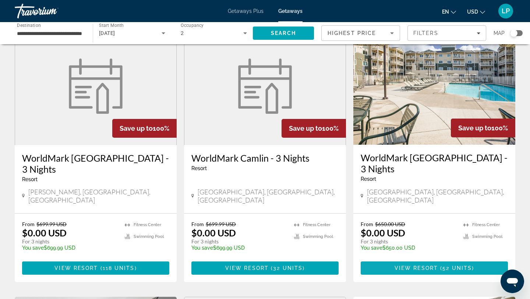
click at [438, 265] on span "Main content" at bounding box center [439, 268] width 2 height 6
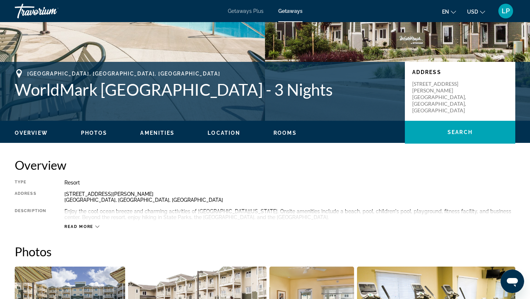
scroll to position [138, 0]
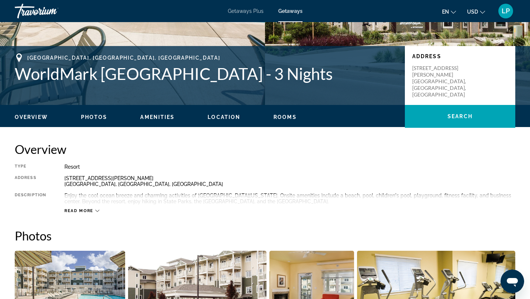
click at [101, 212] on div "Read more" at bounding box center [289, 203] width 451 height 20
click at [95, 207] on div "Read more" at bounding box center [289, 203] width 451 height 20
click at [95, 209] on icon "Main content" at bounding box center [97, 211] width 4 height 4
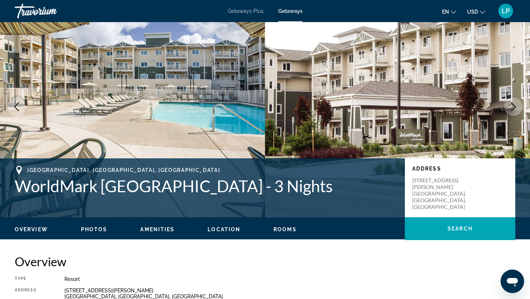
click at [95, 230] on span "Photos" at bounding box center [94, 229] width 26 height 6
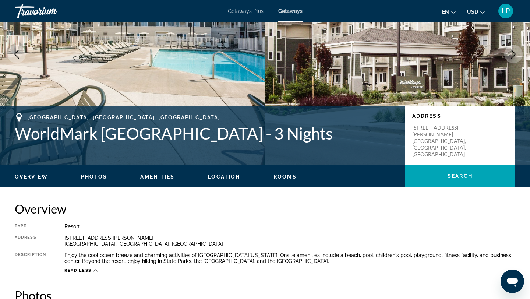
click at [153, 174] on span "Amenities" at bounding box center [157, 177] width 34 height 6
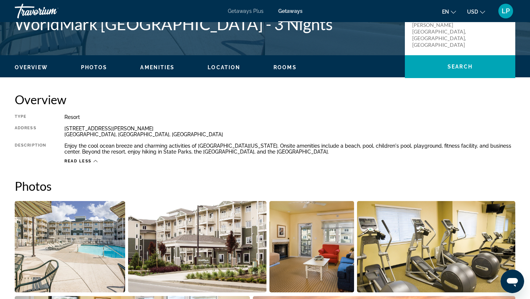
scroll to position [131, 0]
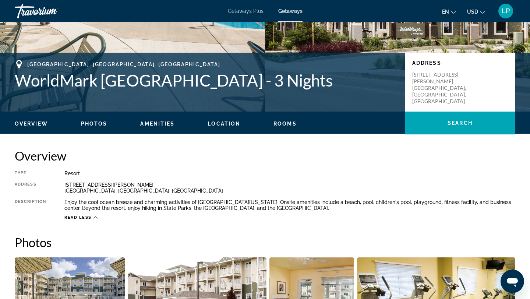
click at [227, 119] on ul "Overview Photos Amenities Location Rooms Search" at bounding box center [265, 123] width 500 height 8
click at [234, 129] on div "Overview Photos Amenities Location Rooms Search" at bounding box center [265, 123] width 530 height 23
click at [231, 128] on div "Overview Photos Amenities Location Rooms Search" at bounding box center [265, 123] width 530 height 23
click at [287, 123] on span "Rooms" at bounding box center [284, 124] width 23 height 6
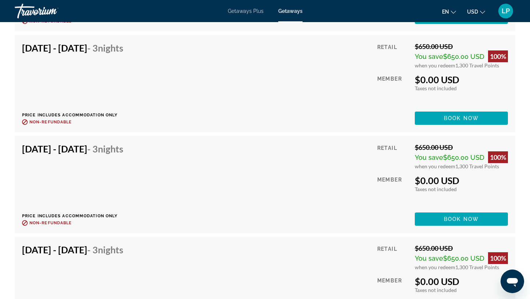
scroll to position [1778, 0]
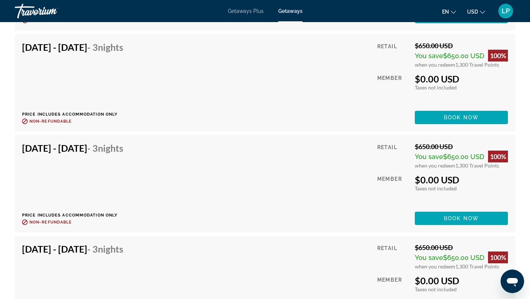
click at [297, 113] on div "[DATE] - [DATE] - 3 Nights Price includes accommodation only Refundable until :…" at bounding box center [265, 83] width 486 height 82
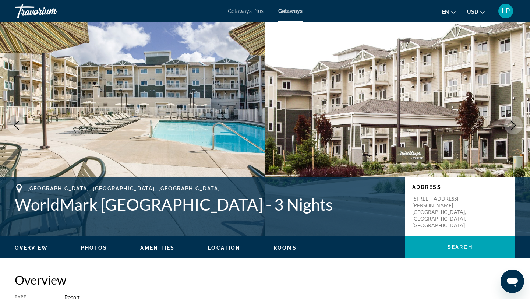
scroll to position [9, 0]
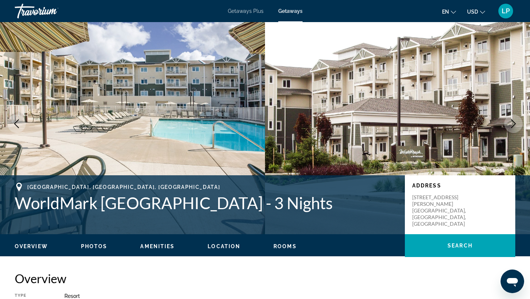
click at [250, 15] on div "Getaways Plus Getaways en English Español Français Italiano Português русский U…" at bounding box center [265, 10] width 530 height 19
click at [250, 12] on span "Getaways Plus" at bounding box center [246, 11] width 36 height 6
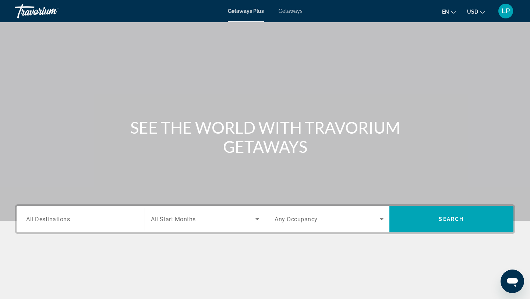
scroll to position [73, 0]
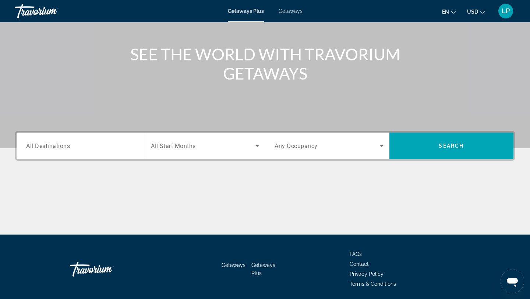
click at [87, 160] on div "Destination All Destinations Start Month All Start Months Occupancy Any Occupan…" at bounding box center [265, 146] width 500 height 30
click at [96, 154] on div "Search widget" at bounding box center [80, 145] width 109 height 21
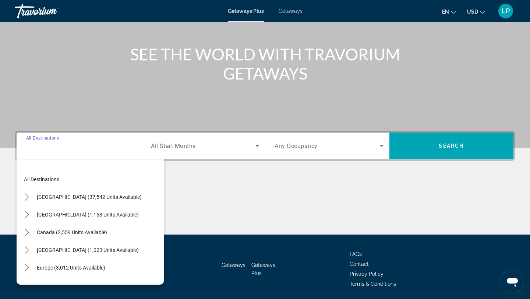
scroll to position [99, 0]
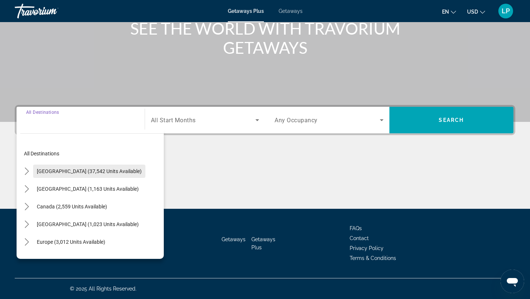
click at [91, 168] on span "[GEOGRAPHIC_DATA] (37,542 units available)" at bounding box center [89, 171] width 105 height 6
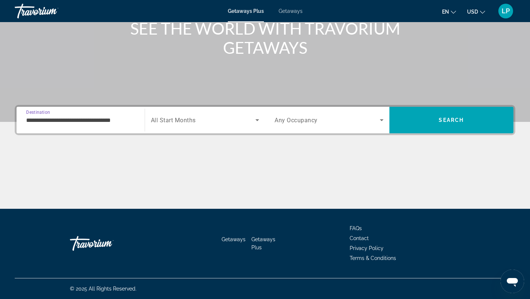
click at [83, 122] on input "**********" at bounding box center [80, 120] width 109 height 9
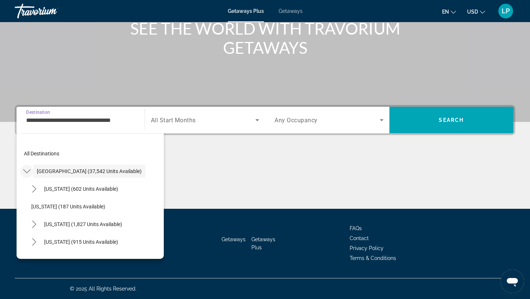
click at [28, 167] on mat-icon "Toggle United States (37,542 units available) submenu" at bounding box center [26, 171] width 13 height 13
click at [29, 170] on icon "Toggle United States (37,542 units available) submenu" at bounding box center [26, 170] width 7 height 7
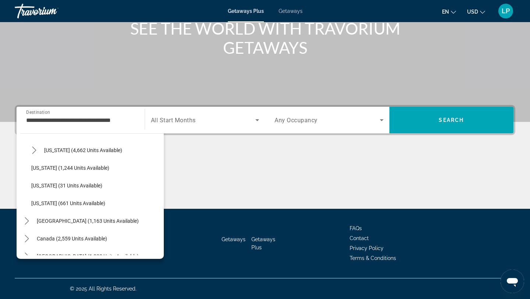
scroll to position [629, 0]
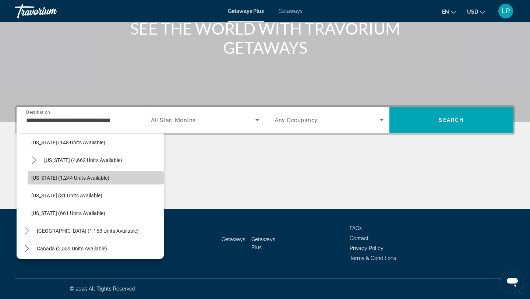
click at [53, 183] on span "Select destination: Washington (1,244 units available)" at bounding box center [96, 178] width 136 height 18
type input "**********"
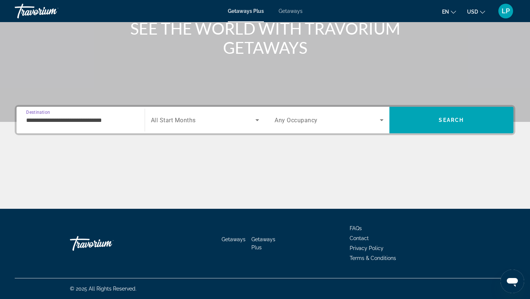
click at [204, 132] on div "Start Month All Start Months" at bounding box center [205, 120] width 121 height 26
click at [238, 118] on span "Search widget" at bounding box center [203, 120] width 105 height 9
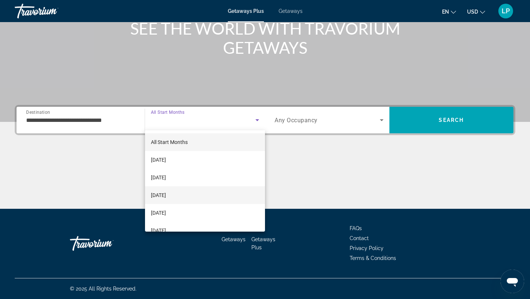
click at [194, 191] on mat-option "[DATE]" at bounding box center [205, 195] width 120 height 18
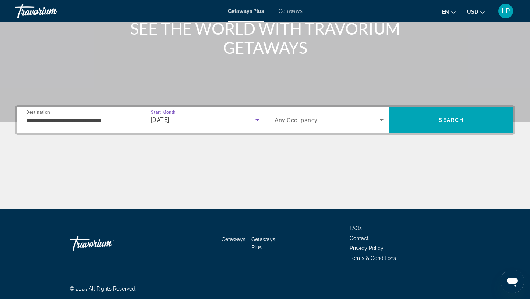
click at [313, 122] on span "Any Occupancy" at bounding box center [296, 120] width 43 height 7
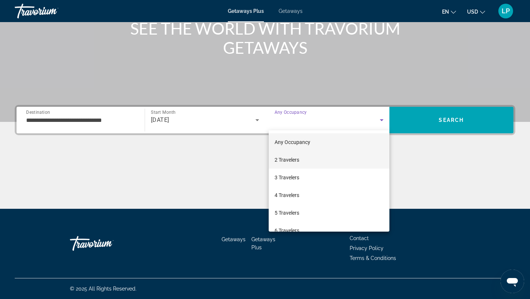
click at [311, 154] on mat-option "2 Travelers" at bounding box center [329, 160] width 121 height 18
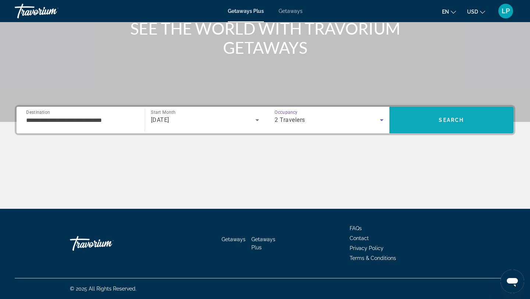
click at [453, 123] on span "Search" at bounding box center [451, 120] width 25 height 6
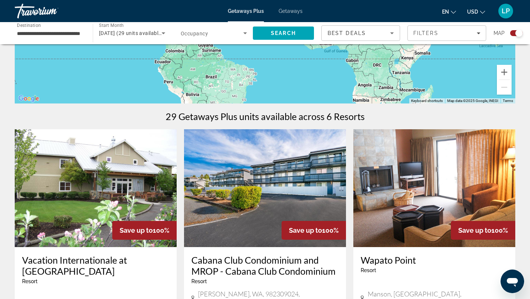
scroll to position [162, 0]
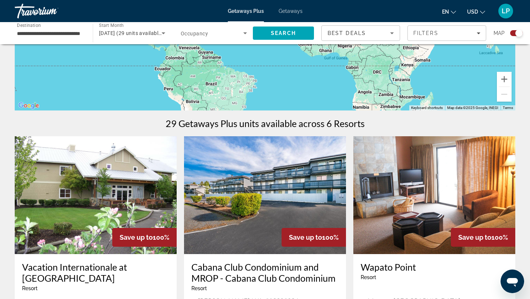
click at [374, 30] on div "Best Deals" at bounding box center [359, 33] width 63 height 9
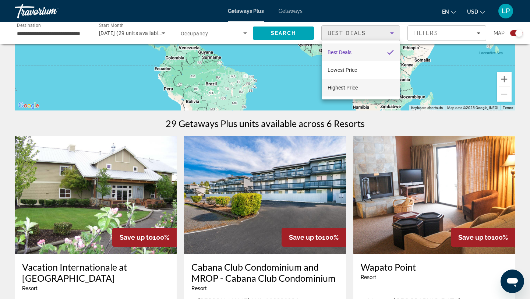
click at [364, 87] on mat-option "Highest Price" at bounding box center [361, 88] width 78 height 18
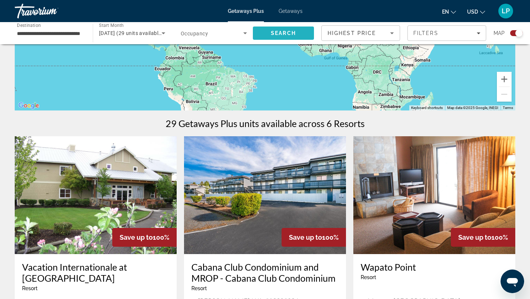
click at [293, 35] on span "Search" at bounding box center [283, 33] width 25 height 6
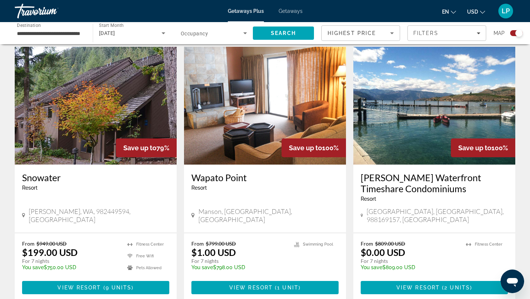
scroll to position [250, 0]
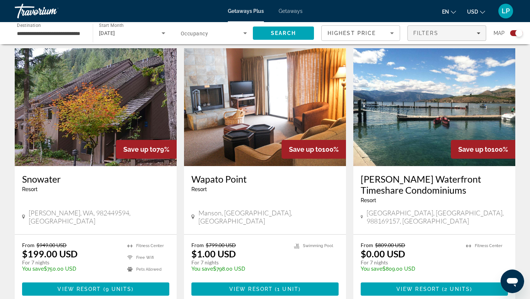
click at [432, 32] on span "Filters" at bounding box center [425, 33] width 25 height 6
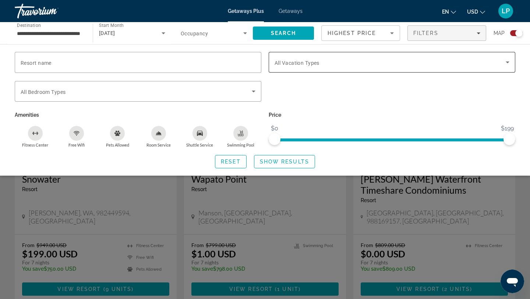
click at [347, 66] on span "Search widget" at bounding box center [390, 62] width 231 height 9
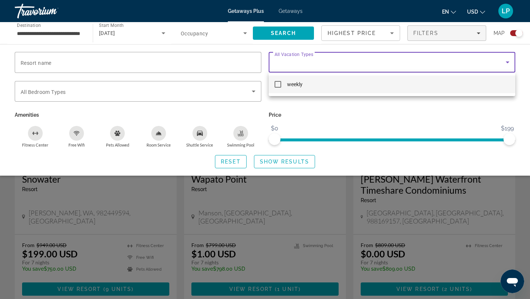
click at [278, 81] on mat-pseudo-checkbox at bounding box center [278, 84] width 7 height 7
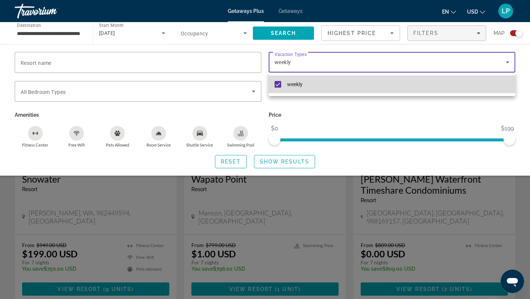
click at [279, 84] on mat-pseudo-checkbox at bounding box center [278, 84] width 7 height 7
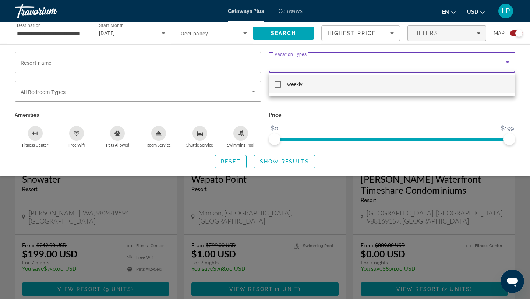
click at [379, 120] on div at bounding box center [265, 149] width 530 height 299
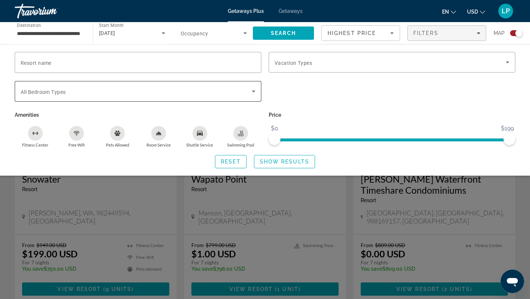
click at [118, 87] on span "Search widget" at bounding box center [136, 91] width 231 height 9
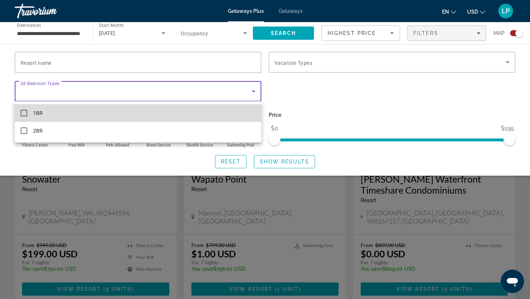
click at [107, 112] on mat-option "1BR" at bounding box center [138, 113] width 247 height 18
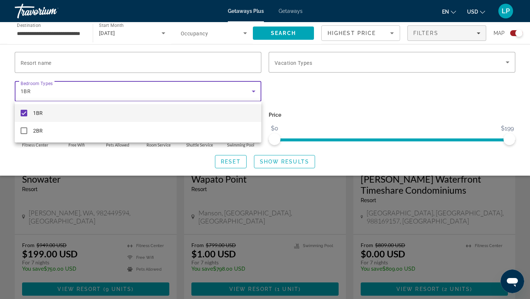
click at [318, 74] on div at bounding box center [265, 149] width 530 height 299
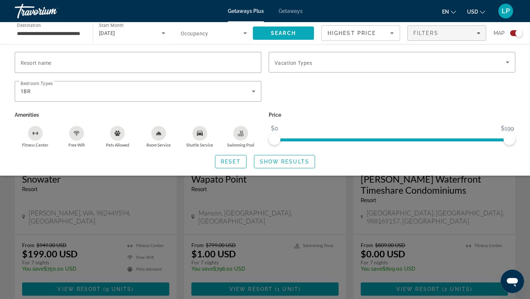
click at [280, 30] on span "Search" at bounding box center [283, 33] width 25 height 6
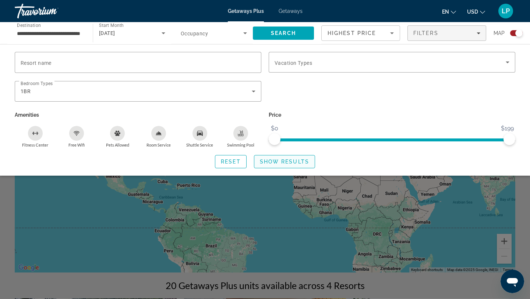
click at [290, 166] on span "Search widget" at bounding box center [284, 162] width 60 height 18
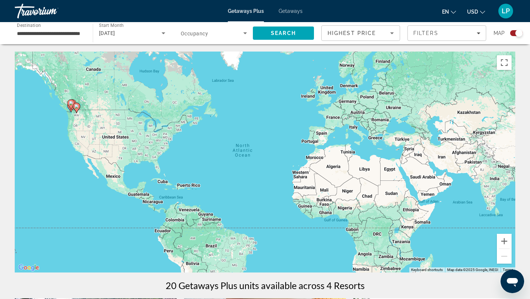
click at [356, 38] on div "Highest Price" at bounding box center [361, 36] width 66 height 21
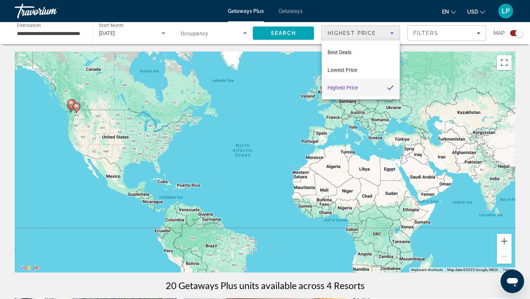
click at [238, 31] on div at bounding box center [265, 149] width 530 height 299
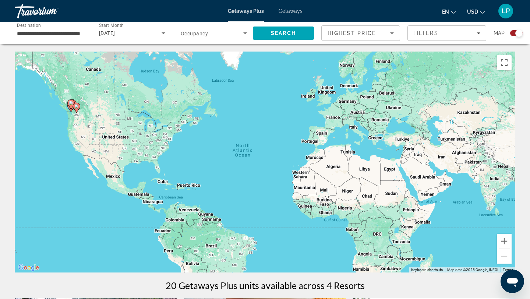
click at [239, 31] on span "Search widget" at bounding box center [212, 33] width 63 height 9
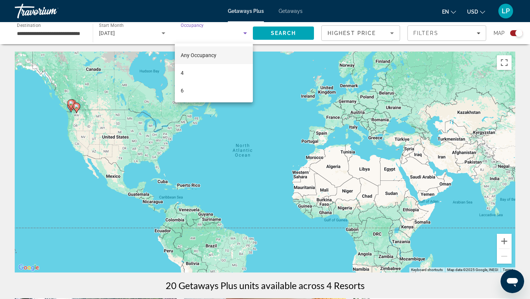
click at [229, 55] on mat-option "Any Occupancy" at bounding box center [214, 55] width 78 height 18
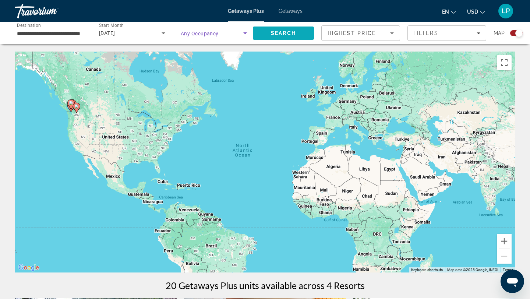
click at [286, 39] on span "Search" at bounding box center [283, 33] width 61 height 18
click at [463, 41] on span "Filters" at bounding box center [447, 33] width 78 height 18
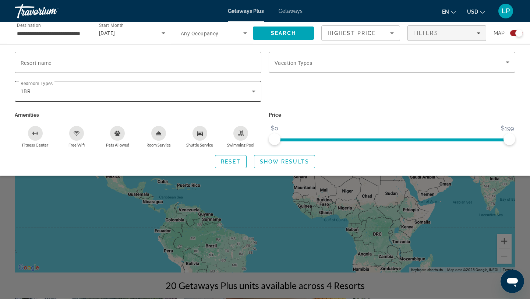
click at [190, 87] on div "1BR" at bounding box center [136, 91] width 231 height 9
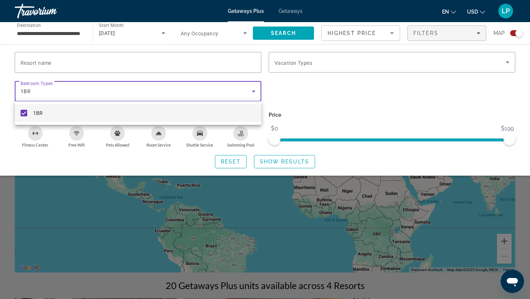
click at [23, 114] on mat-pseudo-checkbox at bounding box center [24, 113] width 7 height 7
click at [334, 98] on div at bounding box center [265, 149] width 530 height 299
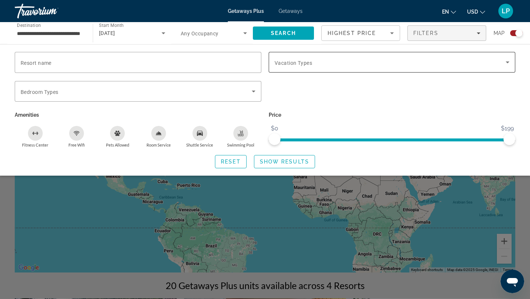
click at [338, 59] on span "Search widget" at bounding box center [390, 62] width 231 height 9
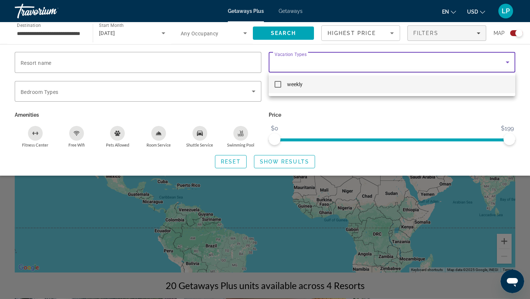
click at [346, 111] on div at bounding box center [265, 149] width 530 height 299
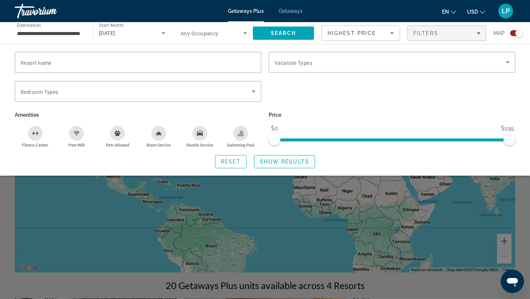
click at [288, 159] on span "Show Results" at bounding box center [284, 162] width 49 height 6
click at [279, 157] on span "Search widget" at bounding box center [284, 162] width 60 height 18
click at [284, 39] on span "Search" at bounding box center [283, 33] width 61 height 18
click at [304, 223] on div "Search widget" at bounding box center [265, 204] width 530 height 188
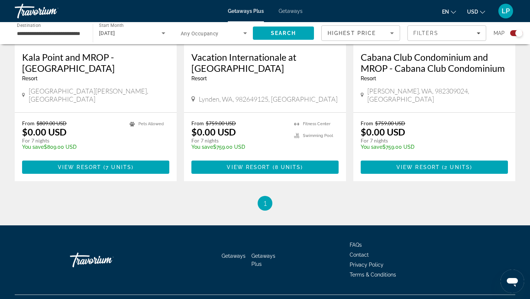
scroll to position [641, 0]
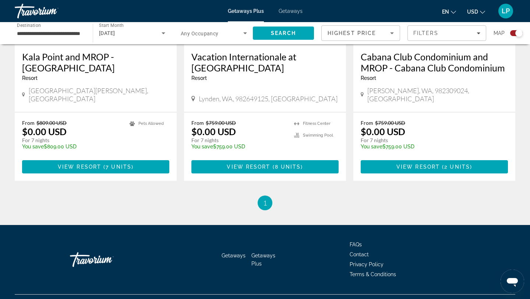
click at [262, 195] on li "You're on page 1" at bounding box center [265, 202] width 15 height 15
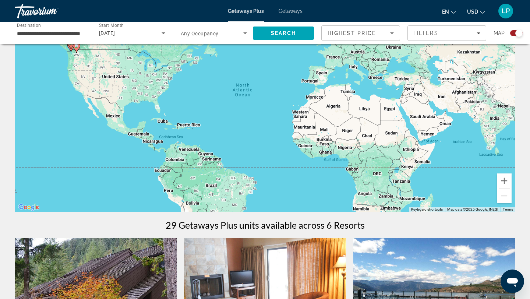
scroll to position [0, 0]
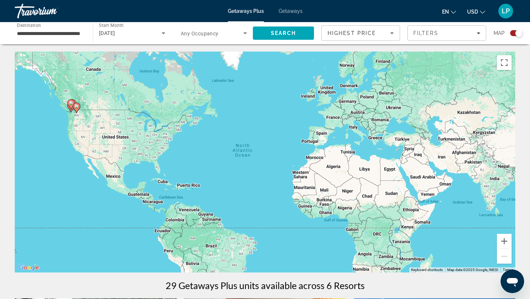
click at [504, 7] on span "LP" at bounding box center [506, 10] width 8 height 7
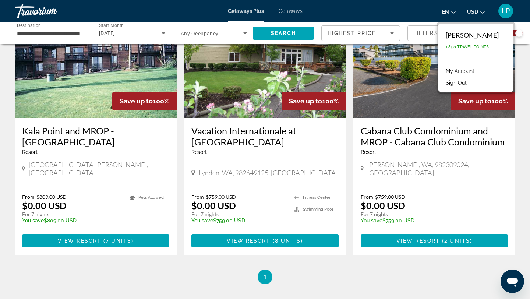
scroll to position [568, 0]
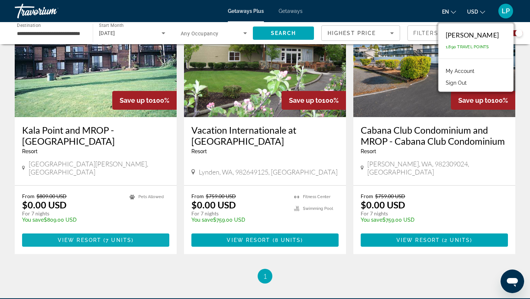
click at [100, 231] on span "Main content" at bounding box center [95, 240] width 147 height 18
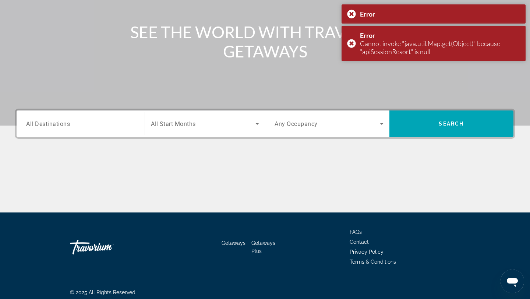
scroll to position [99, 0]
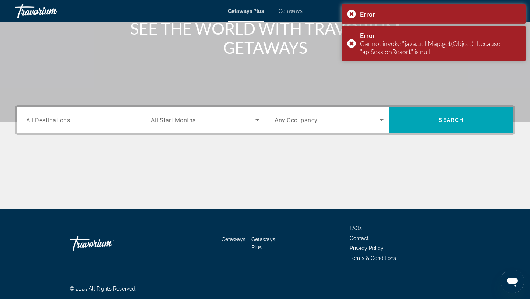
click at [78, 118] on input "Destination All Destinations" at bounding box center [80, 120] width 109 height 9
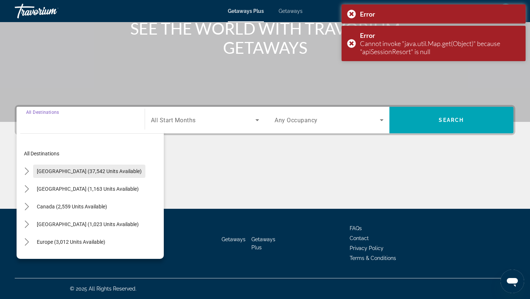
click at [80, 168] on span "[GEOGRAPHIC_DATA] (37,542 units available)" at bounding box center [89, 171] width 105 height 6
type input "**********"
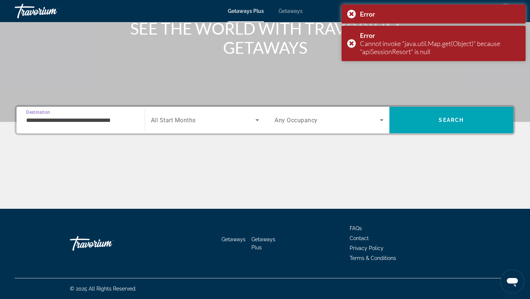
click at [192, 125] on div "Search widget" at bounding box center [205, 120] width 109 height 21
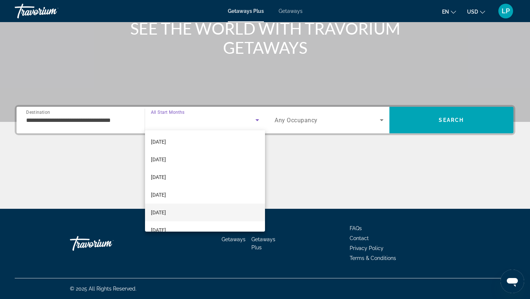
scroll to position [33, 0]
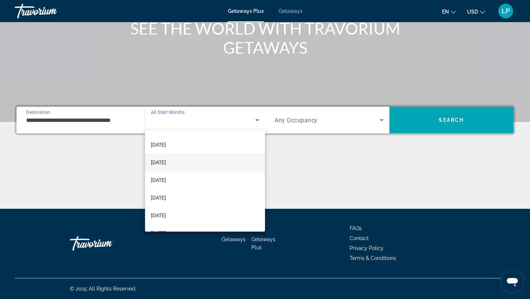
click at [166, 166] on span "[DATE]" at bounding box center [158, 162] width 15 height 9
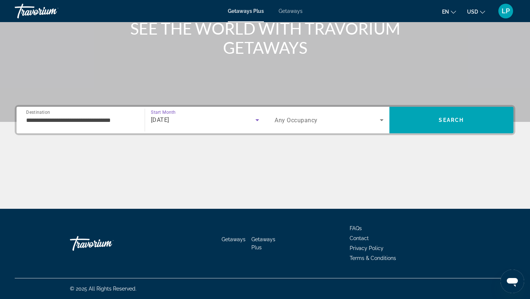
click at [309, 131] on div "Occupancy Any Occupancy" at bounding box center [329, 120] width 121 height 26
click at [317, 120] on span "Any Occupancy" at bounding box center [296, 120] width 43 height 7
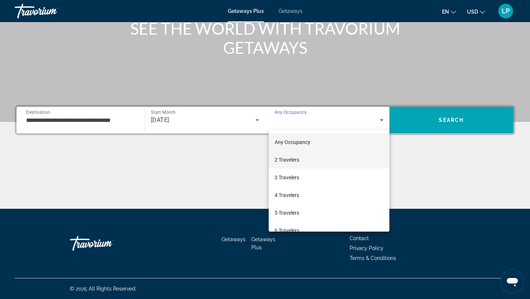
click at [314, 157] on mat-option "2 Travelers" at bounding box center [329, 160] width 121 height 18
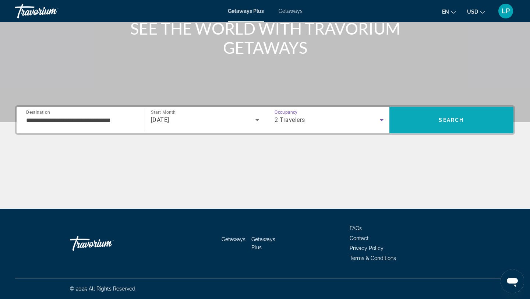
click at [427, 122] on span "Search" at bounding box center [451, 120] width 124 height 18
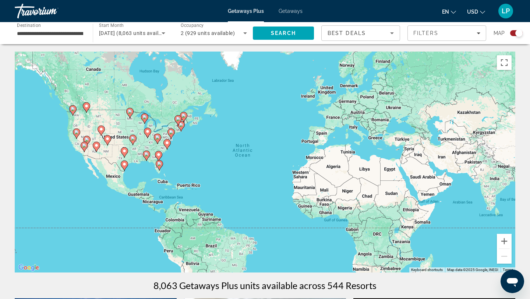
click at [72, 109] on image "Main content" at bounding box center [73, 109] width 4 height 4
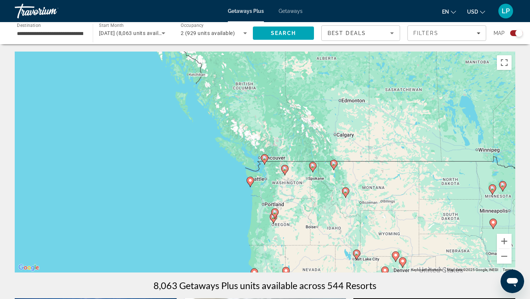
click at [253, 185] on gmp-advanced-marker "Main content" at bounding box center [250, 181] width 7 height 11
type input "**********"
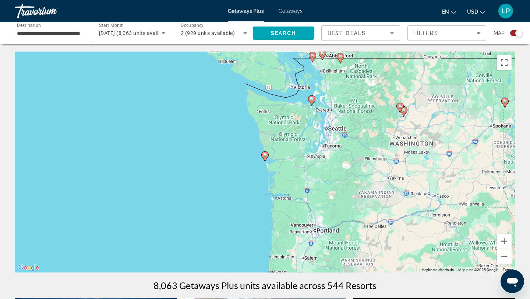
click at [265, 156] on image "Main content" at bounding box center [265, 155] width 4 height 4
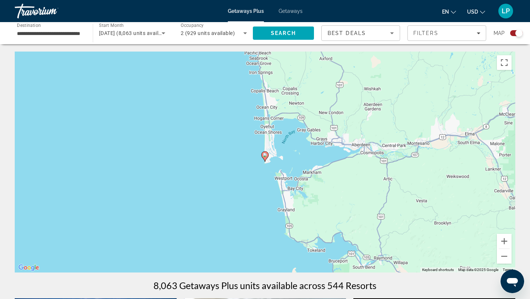
click at [265, 156] on image "Main content" at bounding box center [265, 155] width 4 height 4
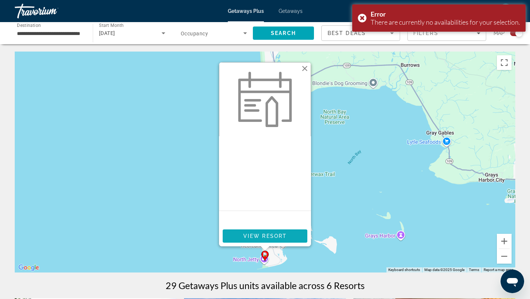
click at [272, 232] on span "Main content" at bounding box center [265, 236] width 85 height 18
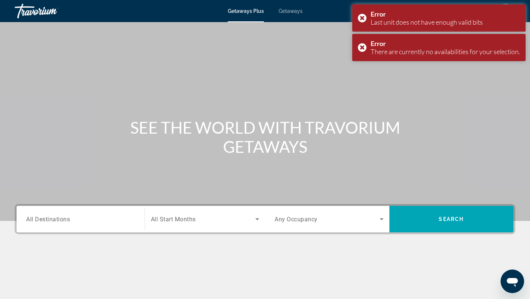
click at [131, 230] on div "Destination All Destinations" at bounding box center [80, 219] width 121 height 26
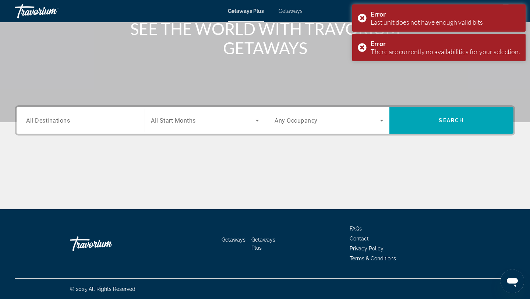
scroll to position [99, 0]
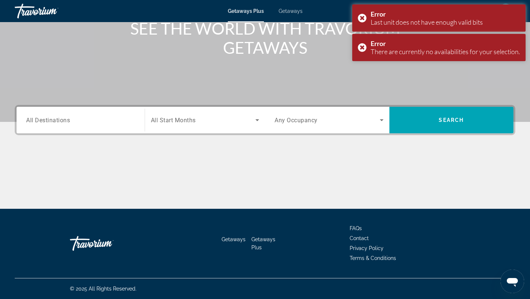
click at [92, 124] on input "Destination All Destinations" at bounding box center [80, 120] width 109 height 9
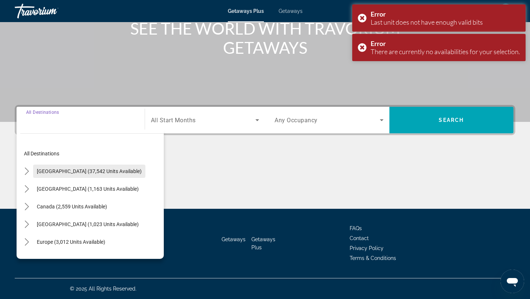
click at [92, 176] on span "Select destination: United States (37,542 units available)" at bounding box center [89, 171] width 112 height 18
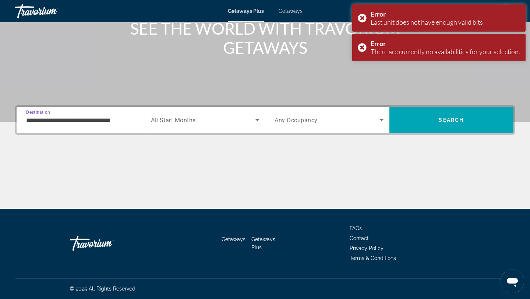
click at [68, 119] on input "**********" at bounding box center [80, 120] width 109 height 9
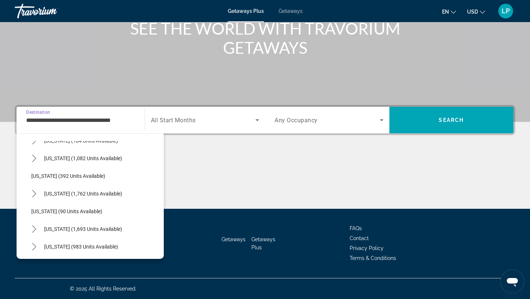
scroll to position [494, 0]
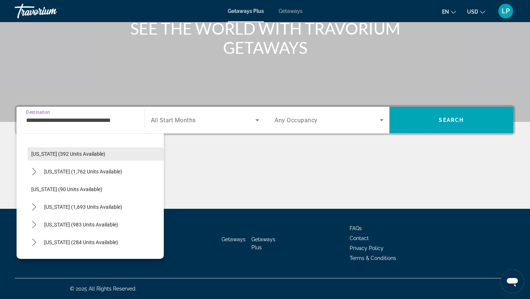
click at [51, 150] on span "Select destination: Oregon (392 units available)" at bounding box center [96, 154] width 136 height 18
type input "**********"
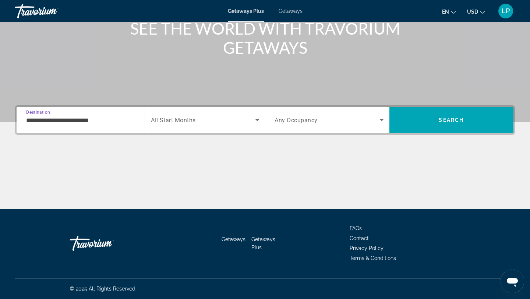
click at [207, 129] on div "Search widget" at bounding box center [205, 120] width 109 height 21
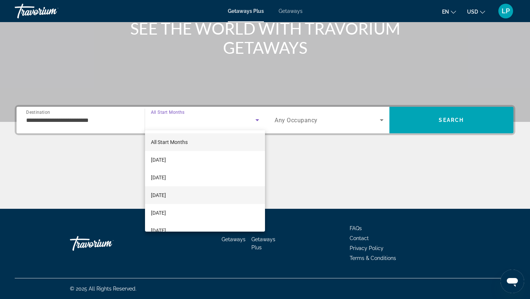
click at [193, 195] on mat-option "[DATE]" at bounding box center [205, 195] width 120 height 18
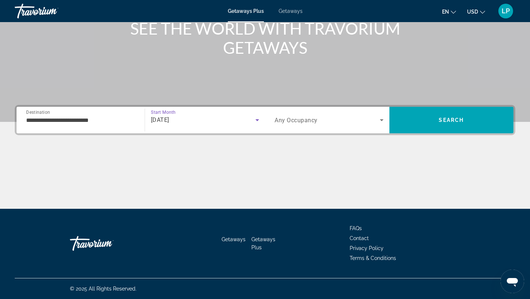
click at [307, 122] on span "Any Occupancy" at bounding box center [296, 120] width 43 height 7
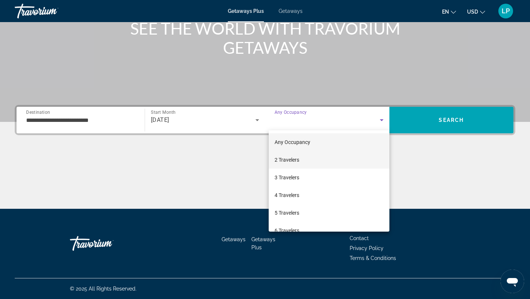
click at [301, 163] on mat-option "2 Travelers" at bounding box center [329, 160] width 121 height 18
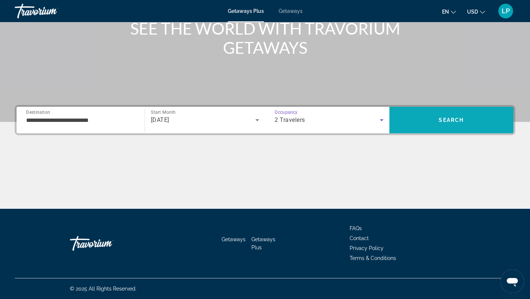
click at [421, 121] on span "Search" at bounding box center [451, 120] width 124 height 18
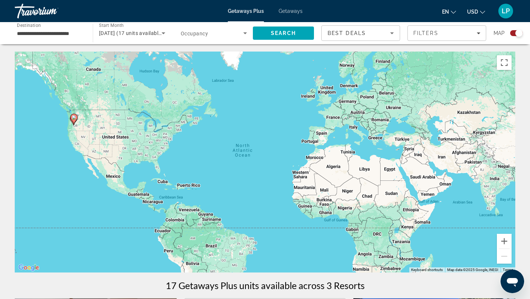
click at [151, 35] on span "[DATE] (17 units available)" at bounding box center [131, 33] width 64 height 6
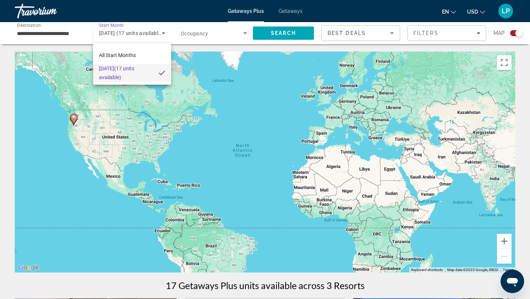
click at [151, 35] on div at bounding box center [265, 149] width 530 height 299
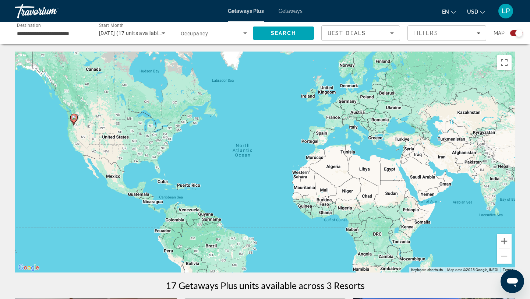
click at [60, 35] on input "**********" at bounding box center [50, 33] width 66 height 9
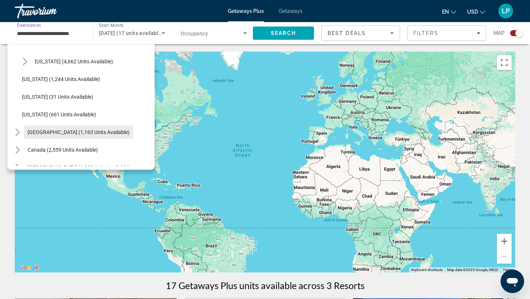
scroll to position [641, 0]
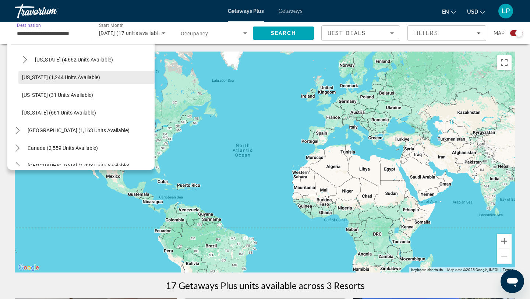
click at [73, 75] on span "[US_STATE] (1,244 units available)" at bounding box center [61, 77] width 78 height 6
type input "**********"
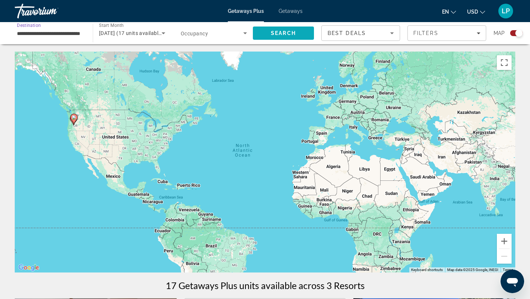
click at [290, 38] on span "Search" at bounding box center [283, 33] width 61 height 18
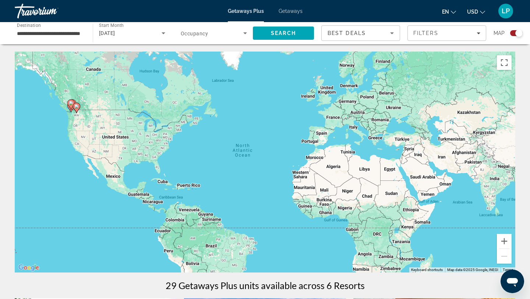
click at [293, 13] on span "Getaways" at bounding box center [291, 11] width 24 height 6
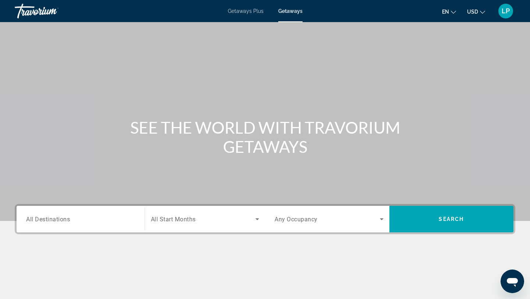
click at [78, 231] on div "Destination All Destinations" at bounding box center [80, 219] width 121 height 26
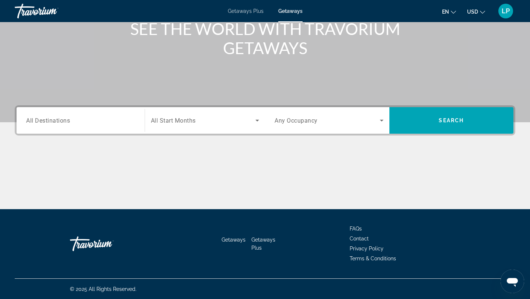
scroll to position [99, 0]
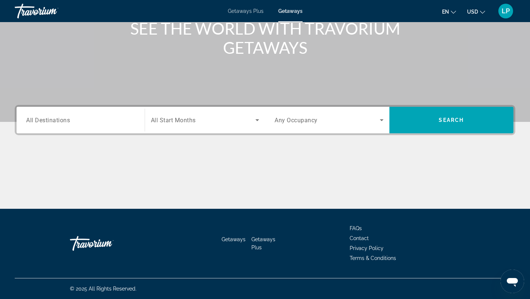
click at [60, 130] on div "Destination All Destinations" at bounding box center [80, 120] width 121 height 26
click at [35, 120] on span "All Destinations" at bounding box center [48, 119] width 44 height 7
click at [35, 120] on input "Destination All Destinations" at bounding box center [80, 120] width 109 height 9
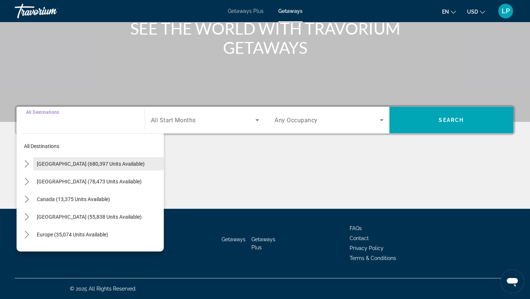
click at [64, 165] on span "[GEOGRAPHIC_DATA] (680,397 units available)" at bounding box center [91, 164] width 108 height 6
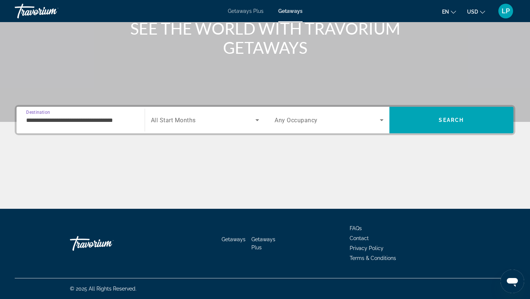
click at [47, 116] on input "**********" at bounding box center [80, 120] width 109 height 9
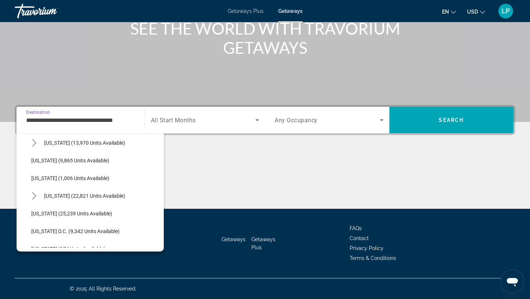
scroll to position [656, 0]
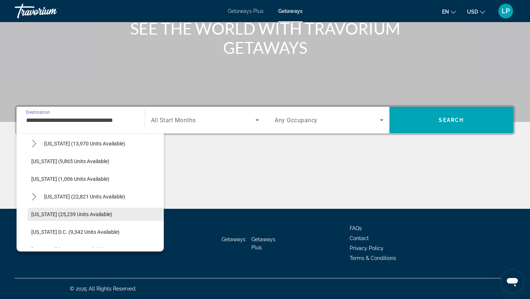
click at [72, 212] on span "[US_STATE] (25,239 units available)" at bounding box center [71, 214] width 81 height 6
type input "**********"
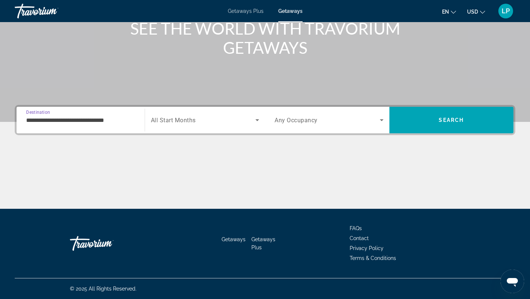
click at [220, 130] on div "Start Month All Start Months" at bounding box center [205, 120] width 121 height 26
click at [255, 121] on icon "Search widget" at bounding box center [257, 120] width 9 height 9
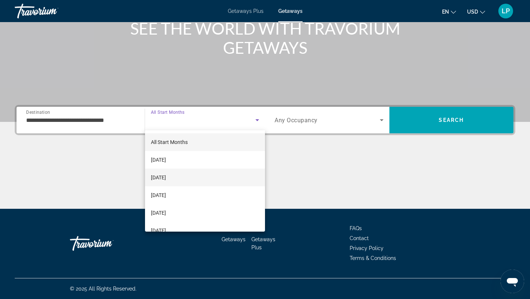
scroll to position [7, 0]
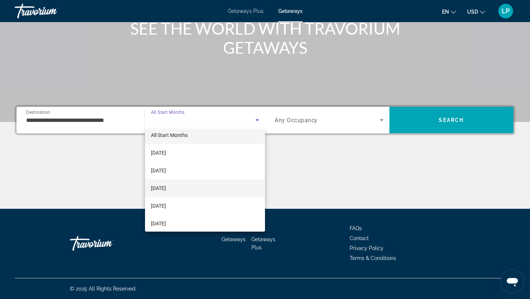
click at [166, 185] on span "[DATE]" at bounding box center [158, 188] width 15 height 9
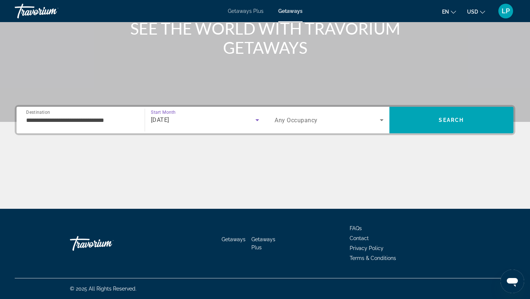
click at [318, 127] on div "Search widget" at bounding box center [329, 120] width 109 height 21
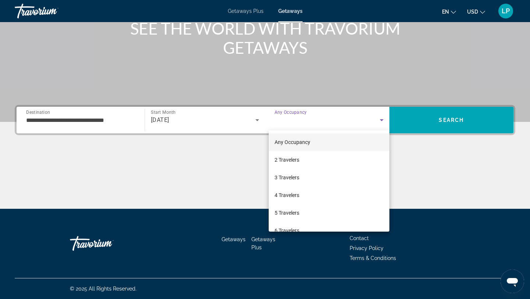
click at [422, 156] on div at bounding box center [265, 149] width 530 height 299
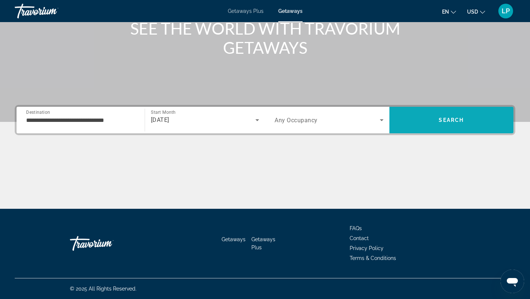
click at [441, 121] on span "Search" at bounding box center [451, 120] width 25 height 6
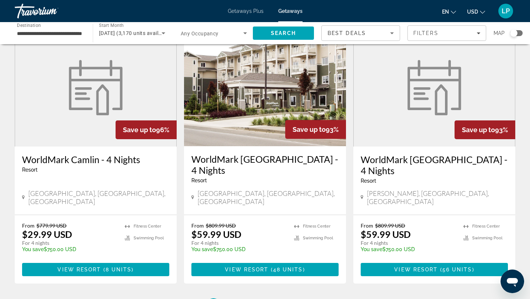
scroll to position [893, 0]
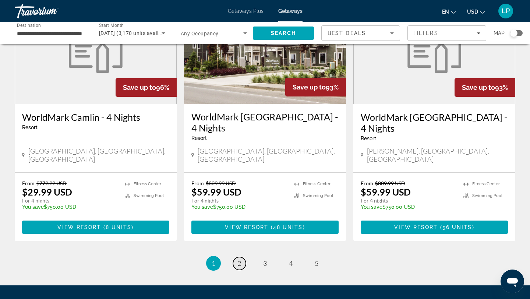
click at [237, 257] on link "page 2" at bounding box center [239, 263] width 13 height 13
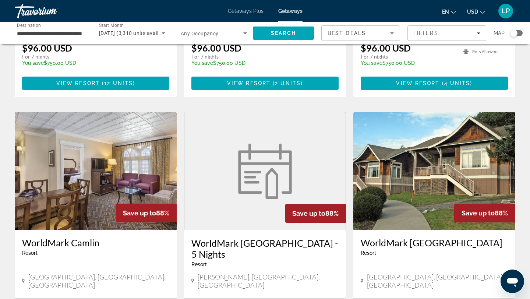
scroll to position [893, 0]
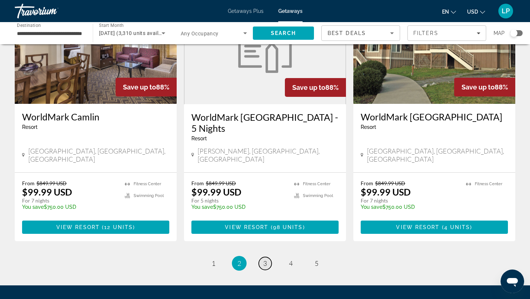
click at [266, 259] on span "3" at bounding box center [265, 263] width 4 height 8
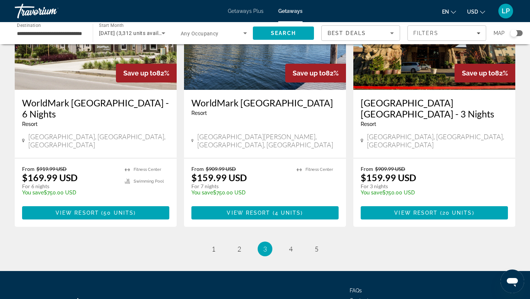
scroll to position [914, 0]
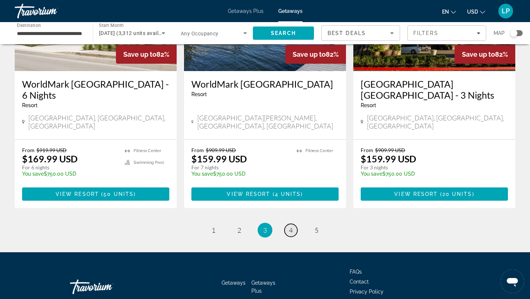
click at [293, 224] on link "page 4" at bounding box center [290, 230] width 13 height 13
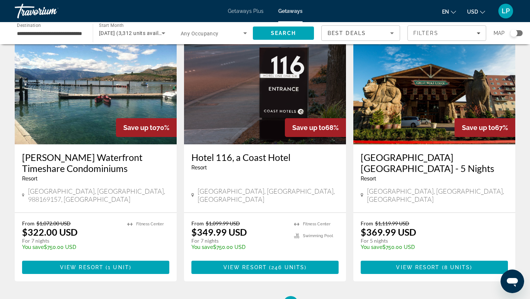
scroll to position [925, 0]
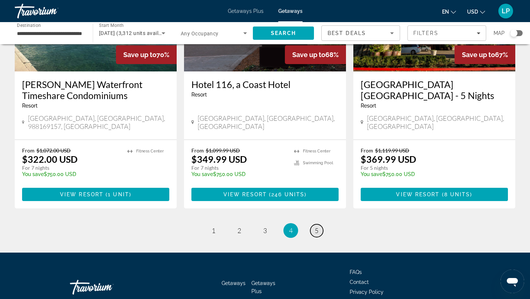
click at [316, 226] on span "5" at bounding box center [317, 230] width 4 height 8
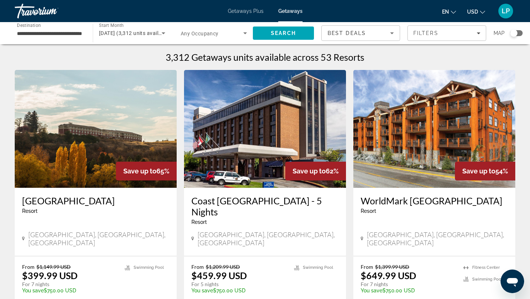
click at [32, 4] on div "Travorium" at bounding box center [52, 10] width 74 height 19
